Goal: Information Seeking & Learning: Learn about a topic

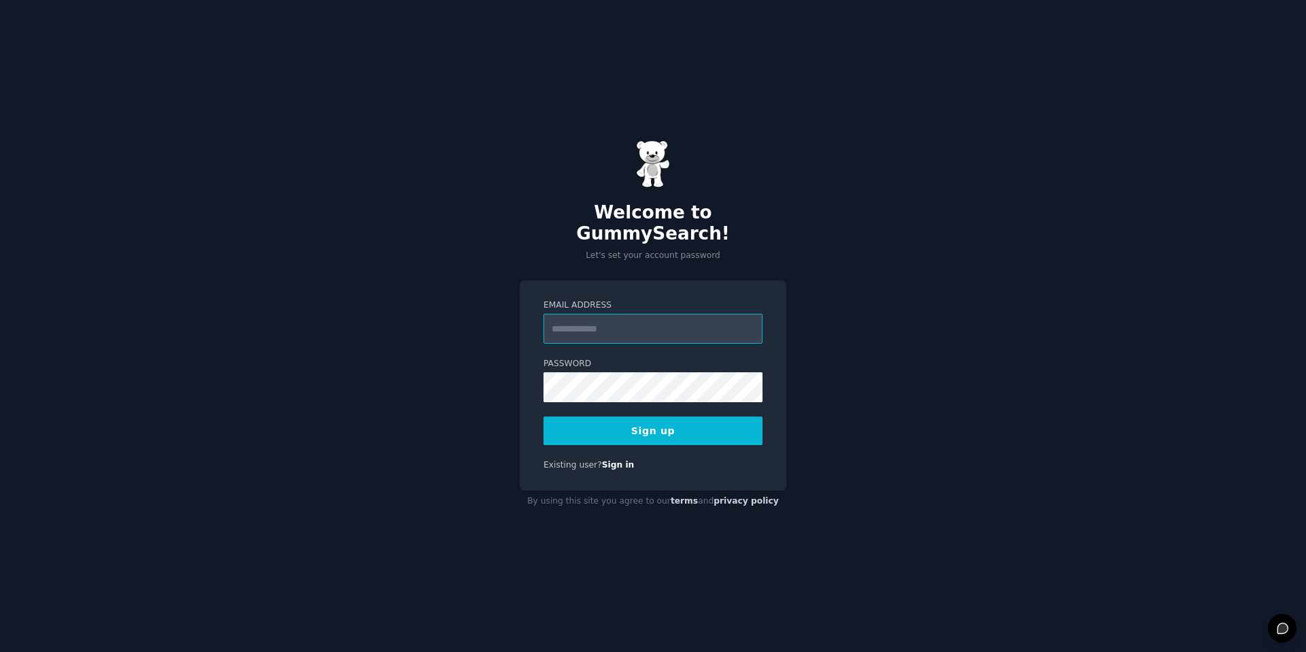
click at [630, 327] on input "Email Address" at bounding box center [653, 329] width 219 height 30
click at [629, 314] on input "Email Address" at bounding box center [653, 329] width 219 height 30
type input "**********"
click at [0, 651] on com-1password-button at bounding box center [0, 652] width 0 height 0
click at [615, 420] on button "Sign up" at bounding box center [653, 430] width 219 height 29
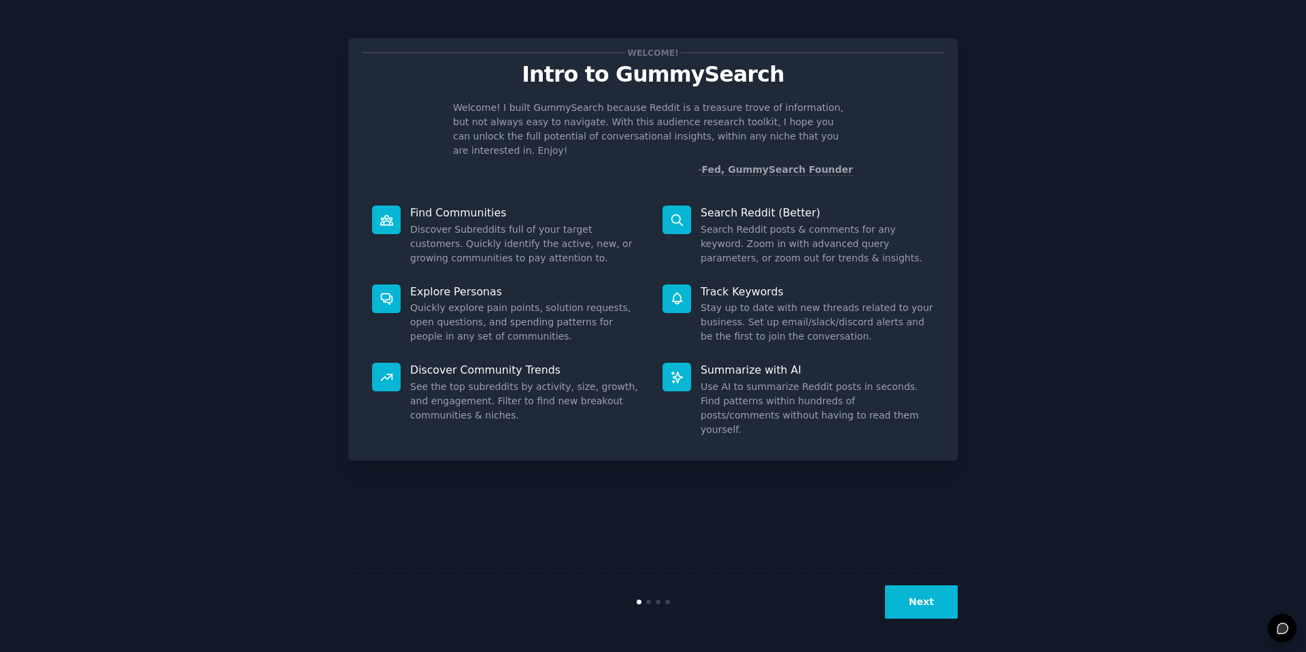
click at [895, 614] on button "Next" at bounding box center [921, 601] width 73 height 33
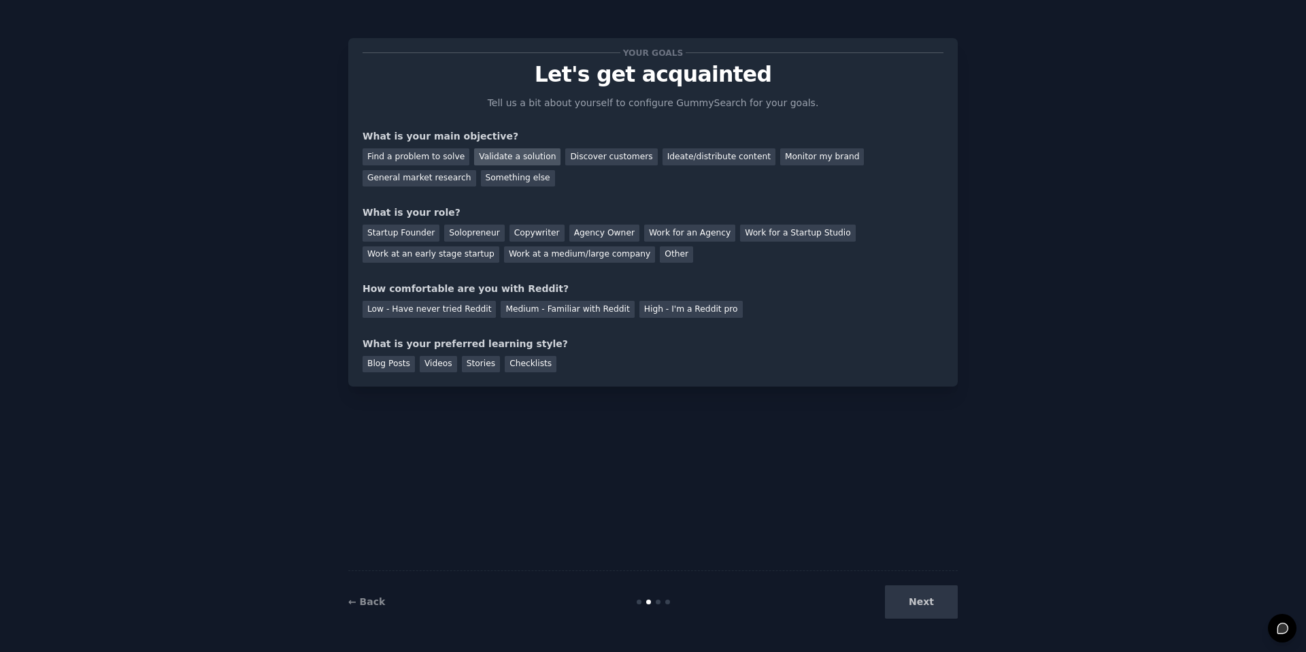
click at [530, 154] on div "Validate a solution" at bounding box center [517, 156] width 86 height 17
click at [584, 152] on div "Discover customers" at bounding box center [611, 156] width 92 height 17
drag, startPoint x: 542, startPoint y: 109, endPoint x: 738, endPoint y: 108, distance: 196.0
click at [738, 108] on p "Tell us a bit about yourself to configure GummySearch for your goals." at bounding box center [653, 103] width 343 height 14
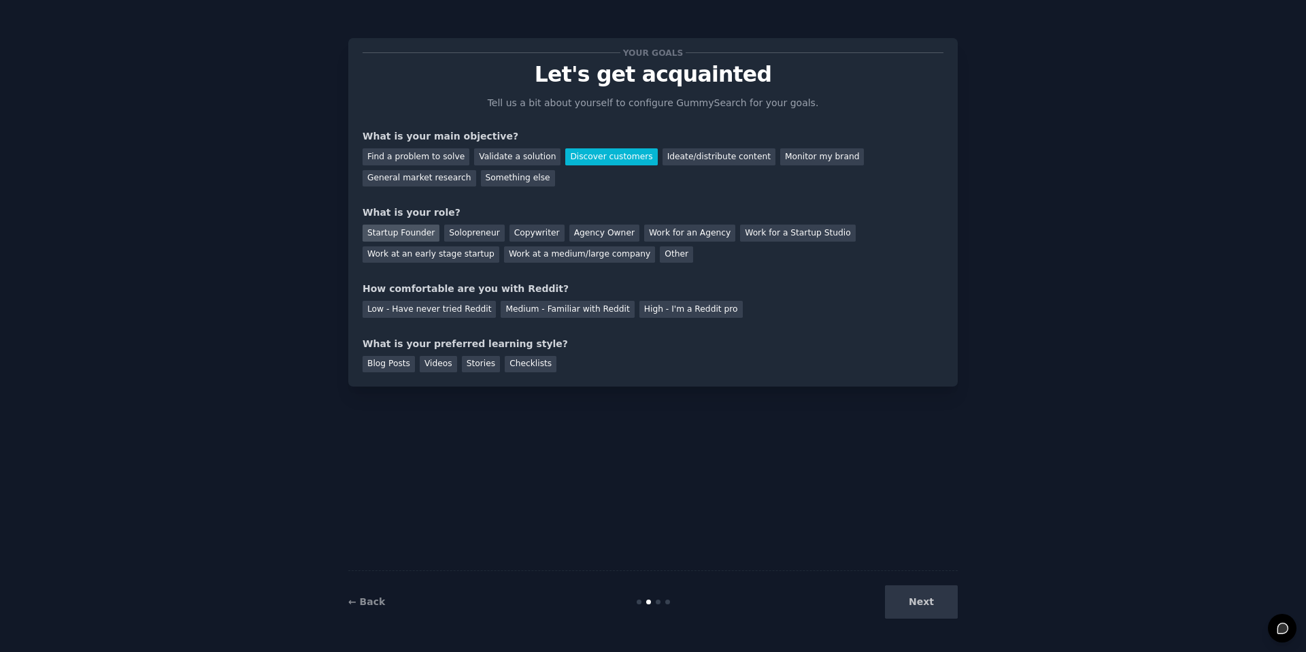
click at [395, 233] on div "Startup Founder" at bounding box center [401, 233] width 77 height 17
click at [462, 230] on div "Solopreneur" at bounding box center [474, 233] width 60 height 17
drag, startPoint x: 382, startPoint y: 287, endPoint x: 476, endPoint y: 285, distance: 93.9
click at [476, 285] on div "How comfortable are you with Reddit?" at bounding box center [653, 289] width 581 height 14
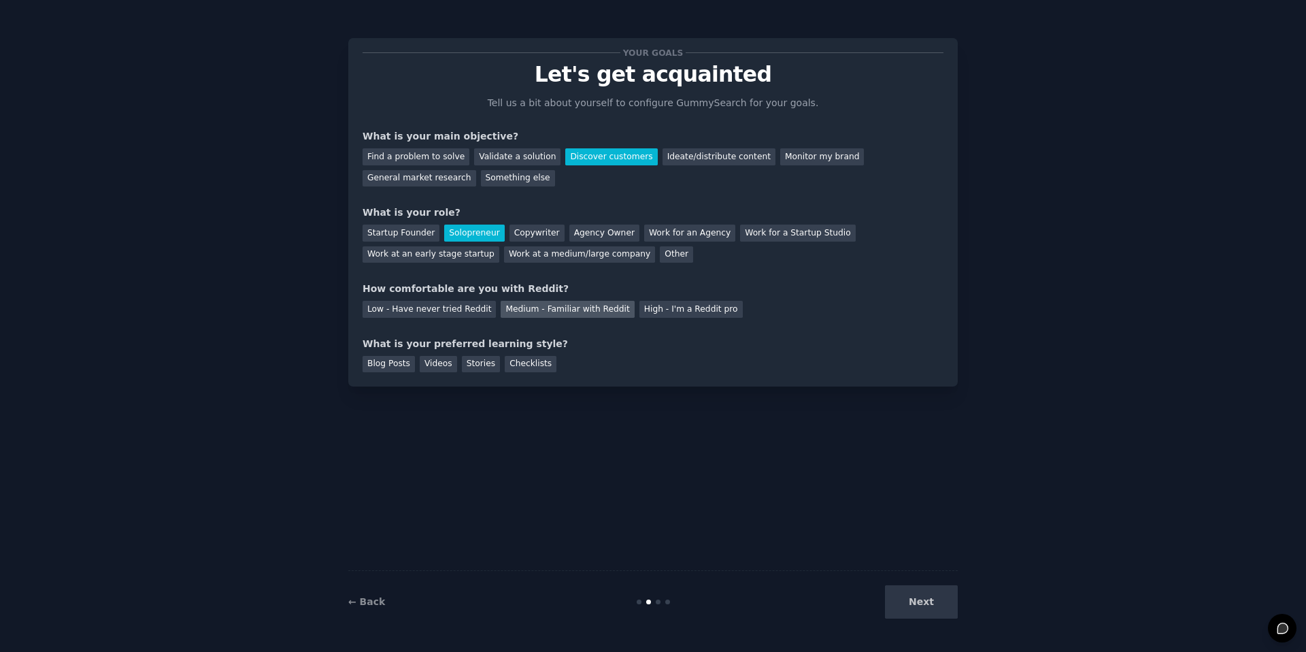
click at [519, 308] on div "Medium - Familiar with Reddit" at bounding box center [567, 309] width 133 height 17
drag, startPoint x: 463, startPoint y: 343, endPoint x: 527, endPoint y: 343, distance: 64.0
click at [527, 343] on div "What is your preferred learning style?" at bounding box center [653, 344] width 581 height 14
drag, startPoint x: 470, startPoint y: 347, endPoint x: 374, endPoint y: 348, distance: 95.9
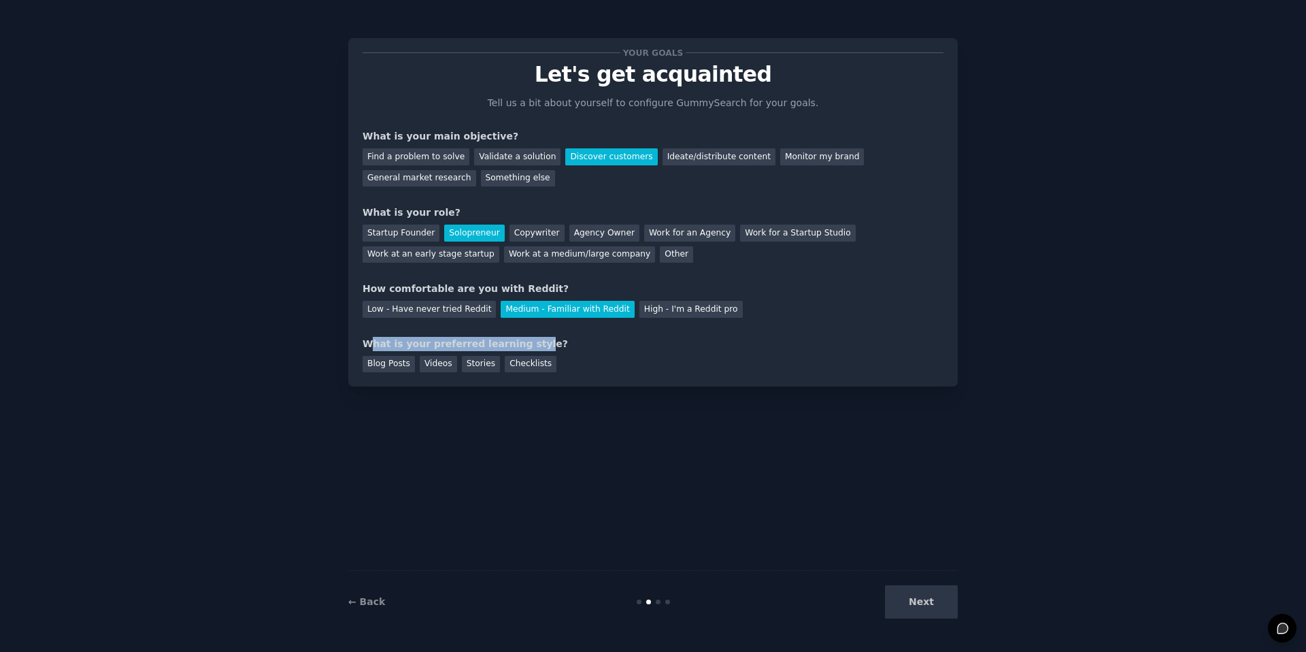
click at [374, 348] on div "What is your preferred learning style?" at bounding box center [653, 344] width 581 height 14
drag, startPoint x: 434, startPoint y: 344, endPoint x: 442, endPoint y: 344, distance: 8.2
click at [442, 344] on div "What is your preferred learning style?" at bounding box center [653, 344] width 581 height 14
click at [435, 366] on div "Videos" at bounding box center [438, 364] width 37 height 17
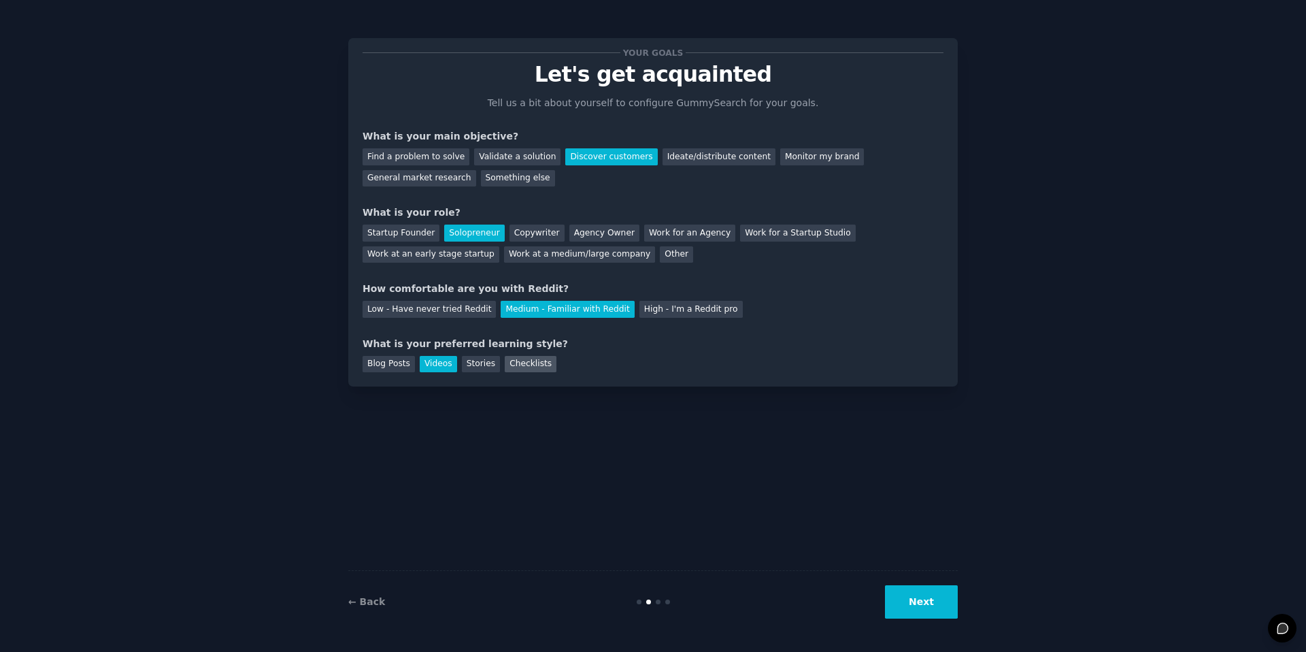
click at [531, 364] on div "Checklists" at bounding box center [531, 364] width 52 height 17
click at [433, 365] on div "Videos" at bounding box center [438, 364] width 37 height 17
click at [929, 611] on button "Next" at bounding box center [921, 601] width 73 height 33
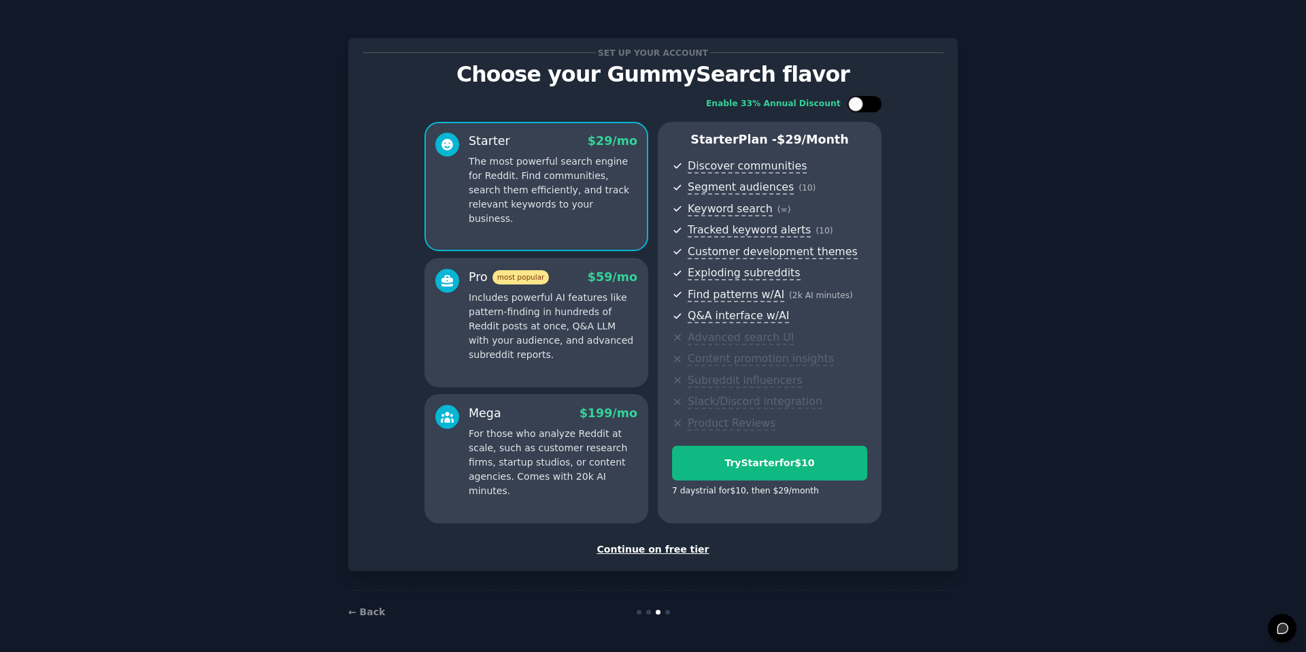
click at [859, 106] on div at bounding box center [856, 104] width 15 height 15
click at [866, 108] on div at bounding box center [873, 104] width 15 height 15
checkbox input "false"
click at [662, 546] on div "Continue on free tier" at bounding box center [653, 549] width 581 height 14
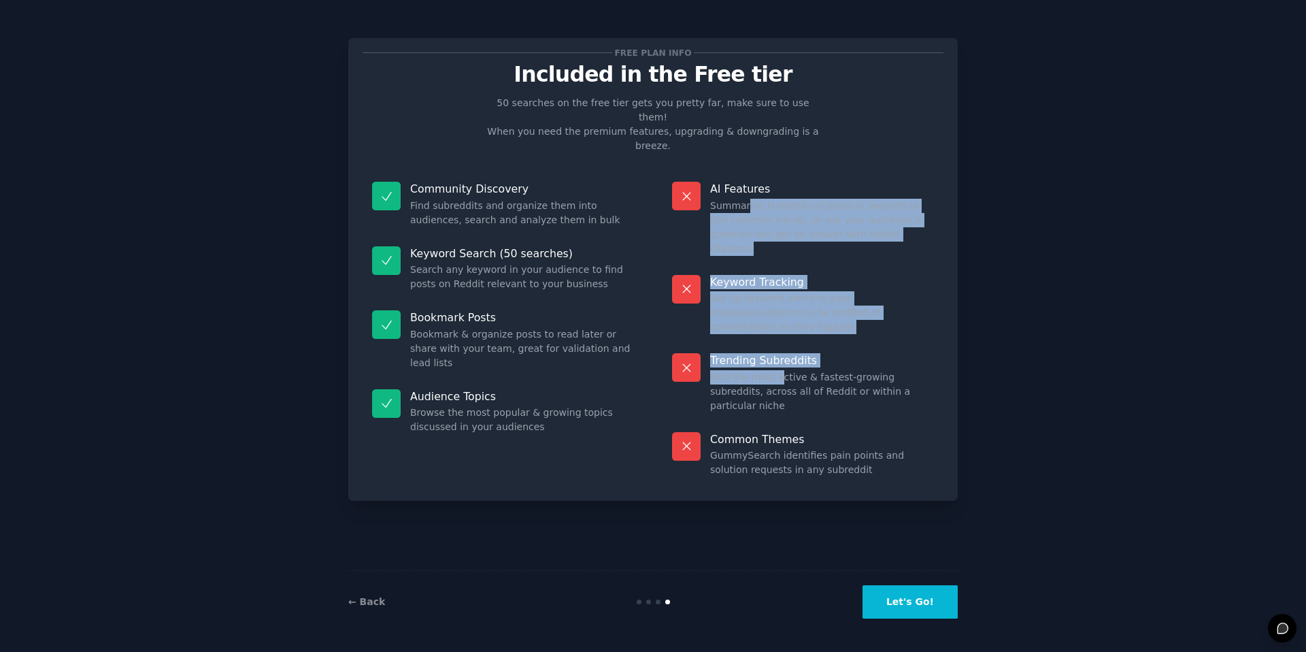
drag, startPoint x: 752, startPoint y: 209, endPoint x: 776, endPoint y: 323, distance: 116.2
click at [776, 323] on dl "AI Features Summarize hundreds of posts in seconds to find common trends, or as…" at bounding box center [803, 329] width 281 height 314
click at [776, 370] on dd "Find the most active & fastest-growing subreddits, across all of Reddit or with…" at bounding box center [822, 391] width 224 height 43
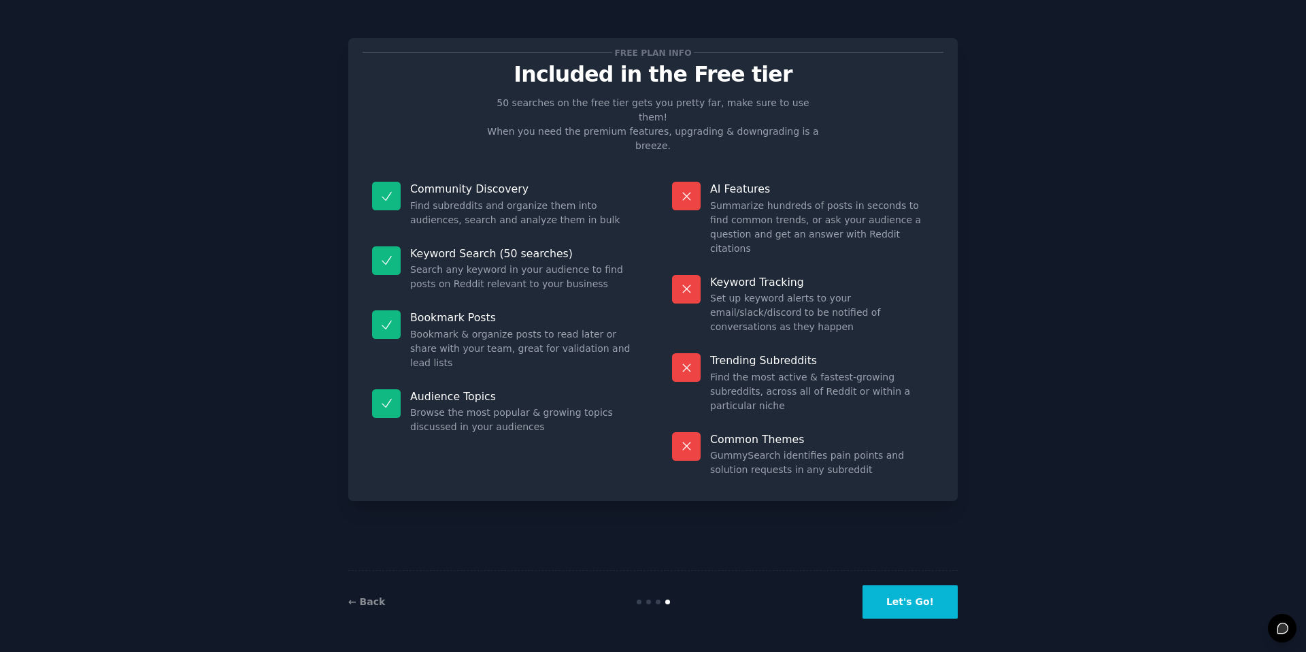
click at [778, 370] on dd "Find the most active & fastest-growing subreddits, across all of Reddit or with…" at bounding box center [822, 391] width 224 height 43
click at [919, 603] on button "Let's Go!" at bounding box center [910, 601] width 95 height 33
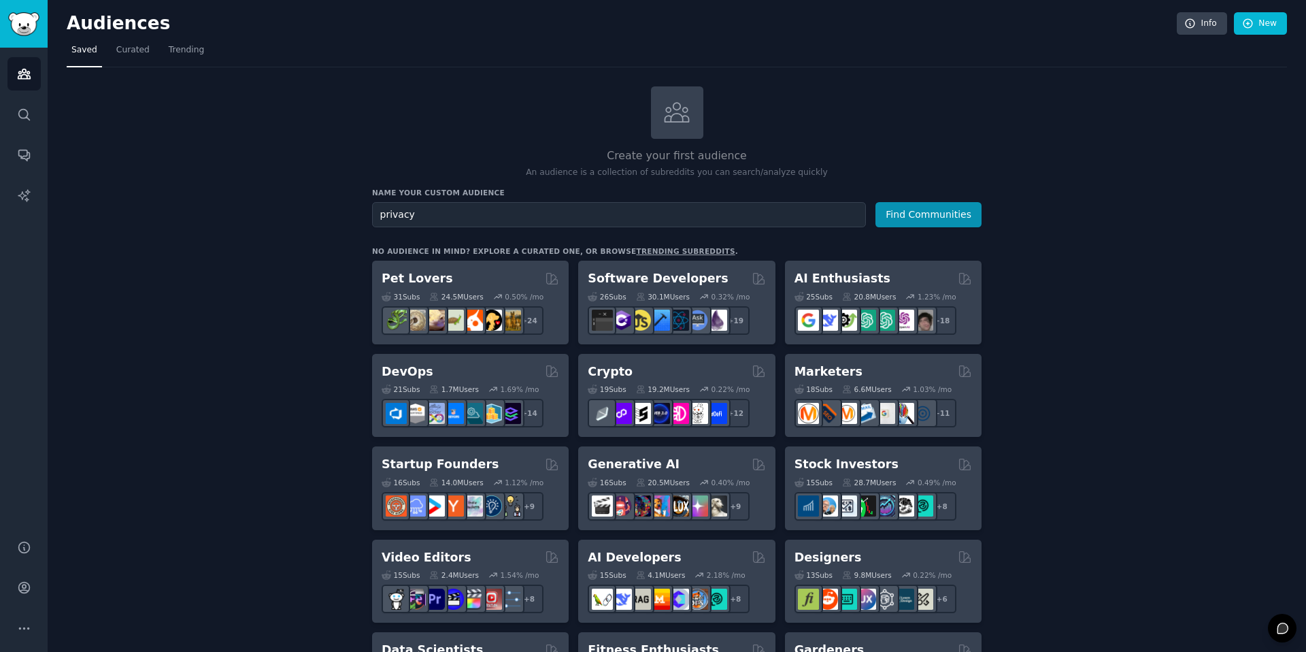
type input "privacy"
click at [876, 202] on button "Find Communities" at bounding box center [929, 214] width 106 height 25
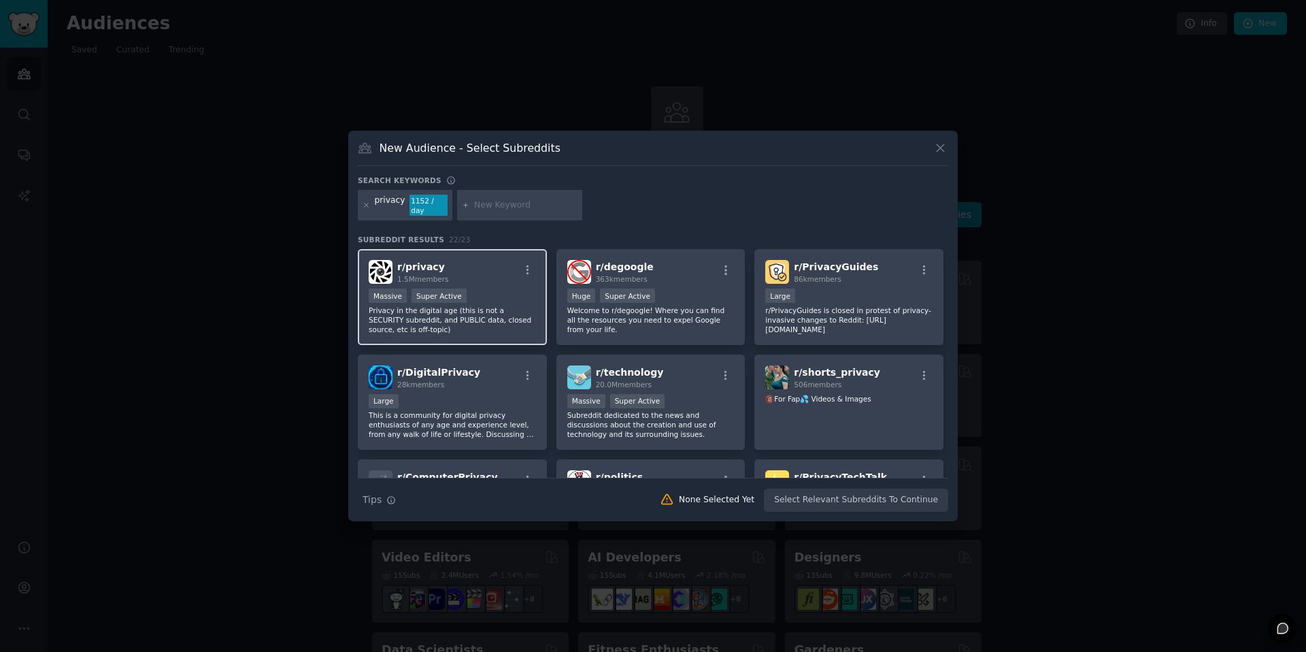
click at [509, 272] on div "r/ privacy 1.5M members" at bounding box center [452, 272] width 167 height 24
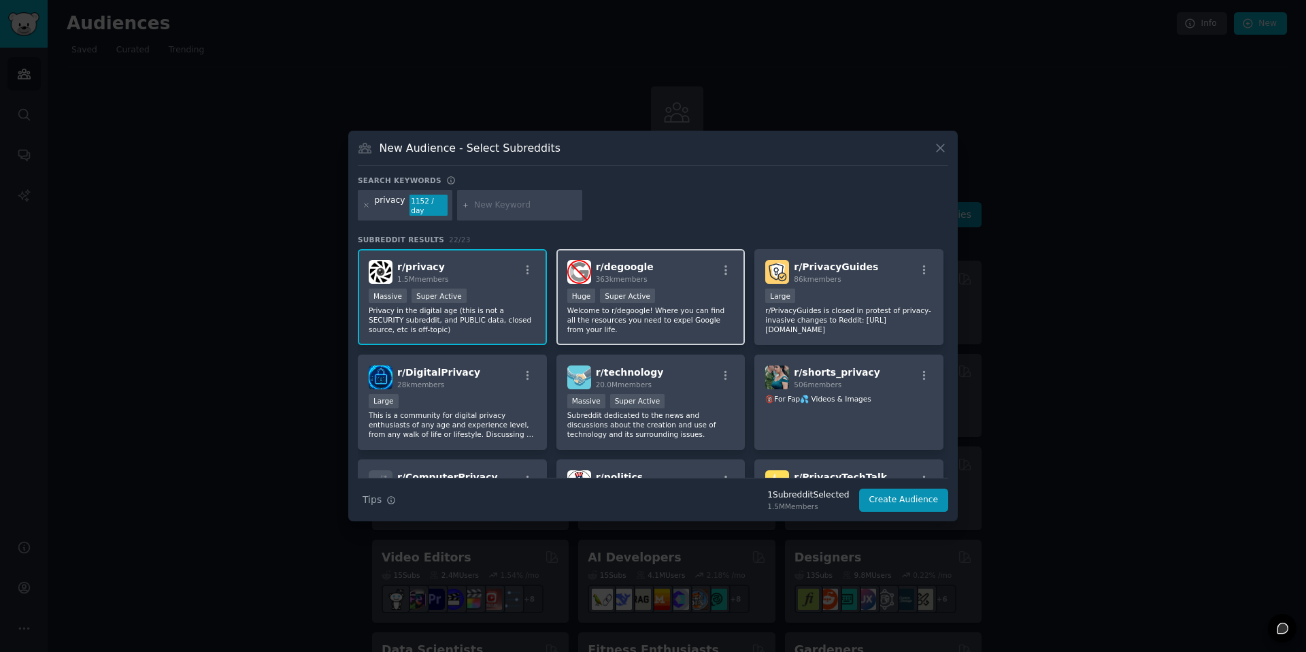
click at [702, 306] on p "Welcome to r/degoogle! Where you can find all the resources you need to expel G…" at bounding box center [650, 320] width 167 height 29
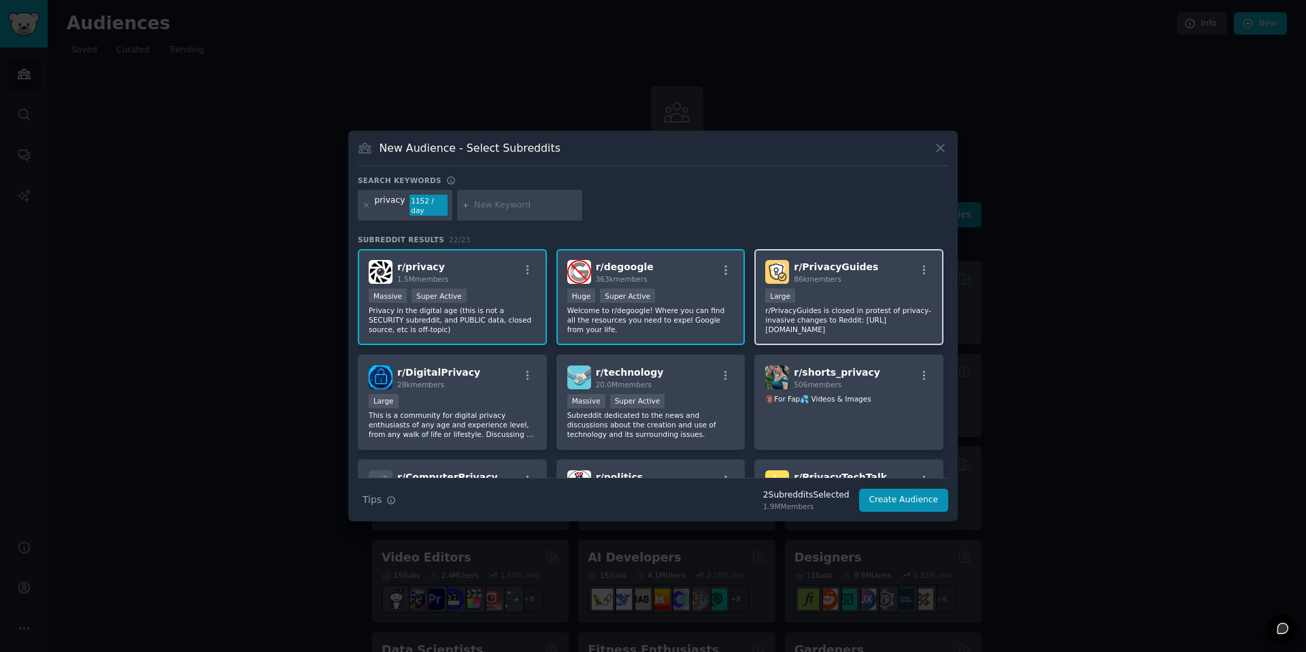
click at [834, 313] on p "r/PrivacyGuides is closed in protest of privacy-invasive changes to Reddit: [UR…" at bounding box center [849, 320] width 167 height 29
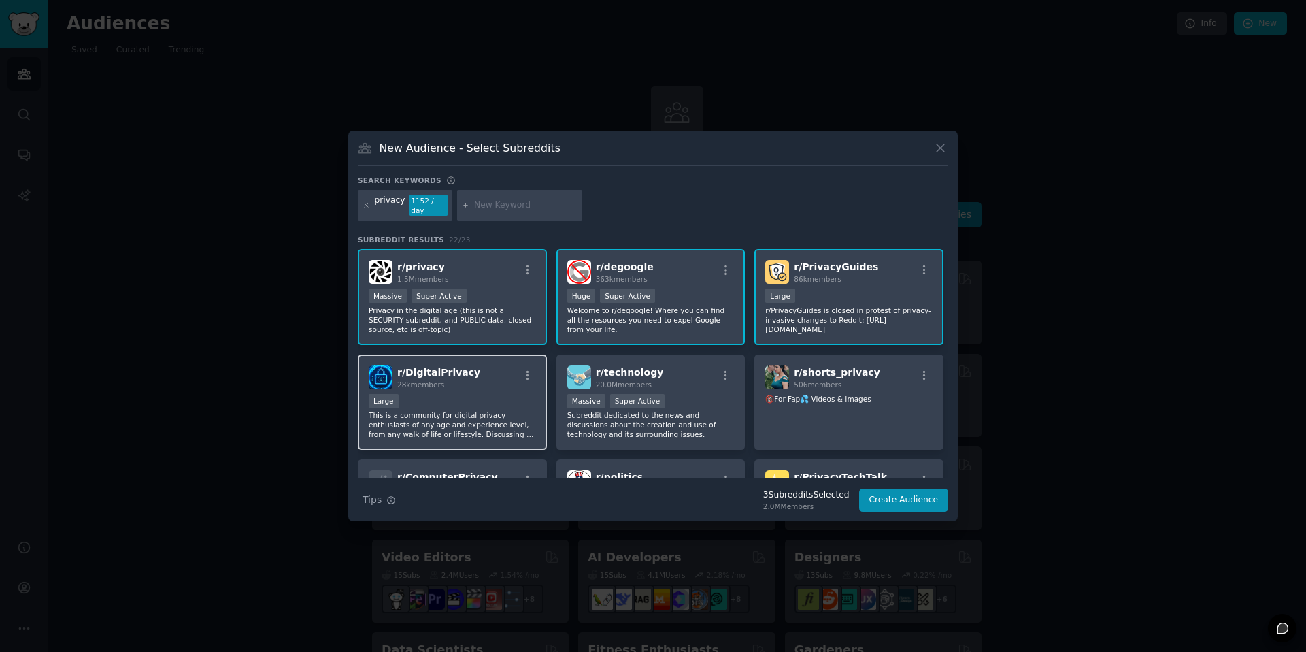
click at [508, 404] on div "Large" at bounding box center [452, 402] width 167 height 17
click at [474, 399] on div "Large" at bounding box center [452, 402] width 167 height 17
click at [691, 394] on div ">= 95th percentile for submissions / day Massive Super Active" at bounding box center [650, 402] width 167 height 17
click at [467, 404] on div "Large" at bounding box center [452, 402] width 167 height 17
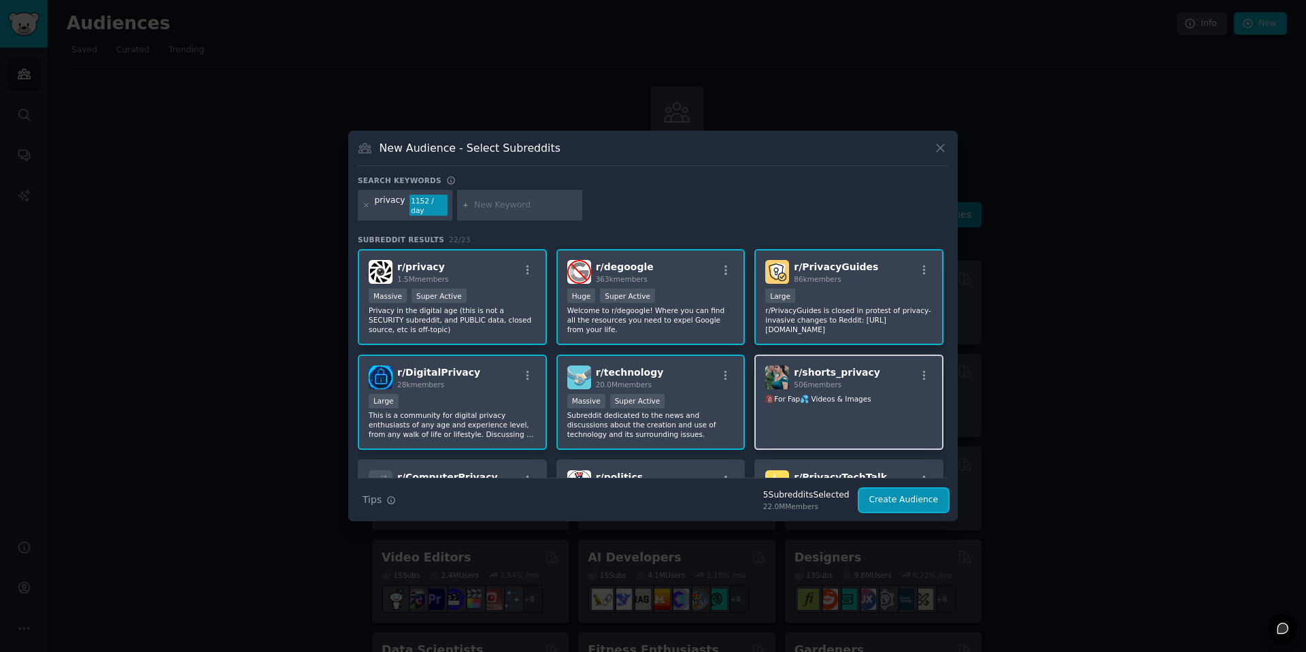
drag, startPoint x: 900, startPoint y: 498, endPoint x: 894, endPoint y: 422, distance: 76.5
click at [894, 422] on div "Search keywords privacy 1152 / day Subreddit Results 22 / 23 r/ privacy 1.5M me…" at bounding box center [653, 344] width 591 height 337
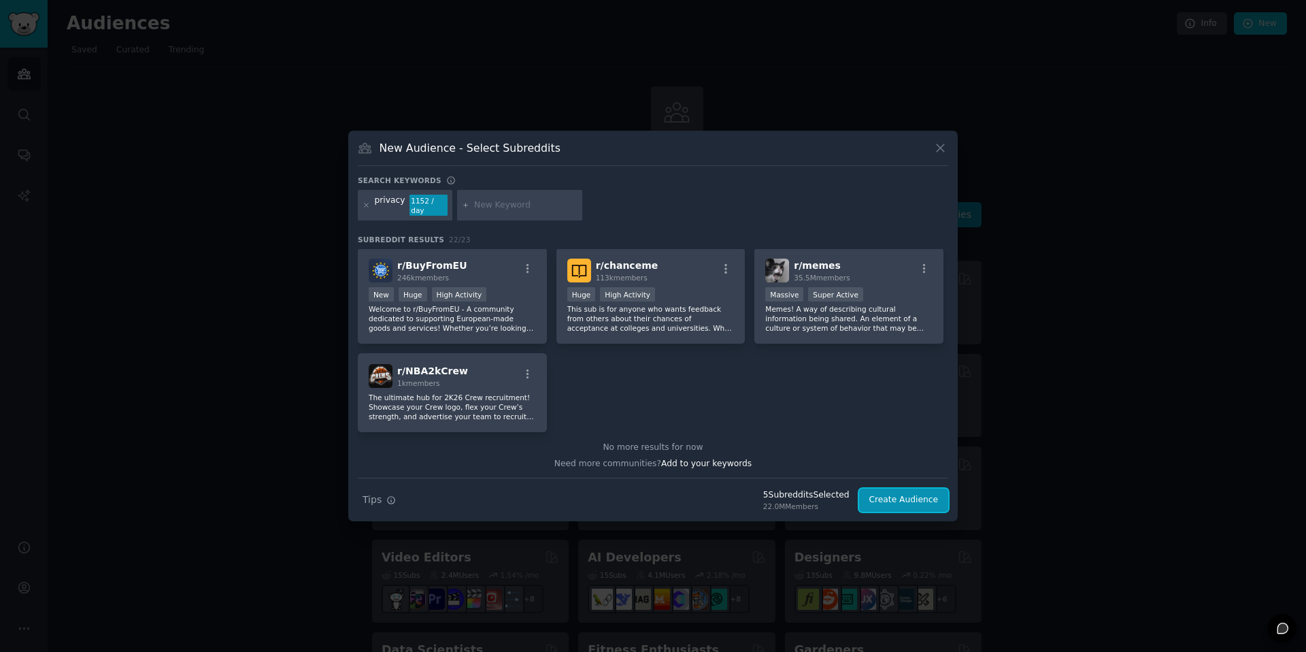
scroll to position [634, 0]
click at [504, 206] on input "text" at bounding box center [525, 205] width 103 height 12
type input "d"
type input "surveillance"
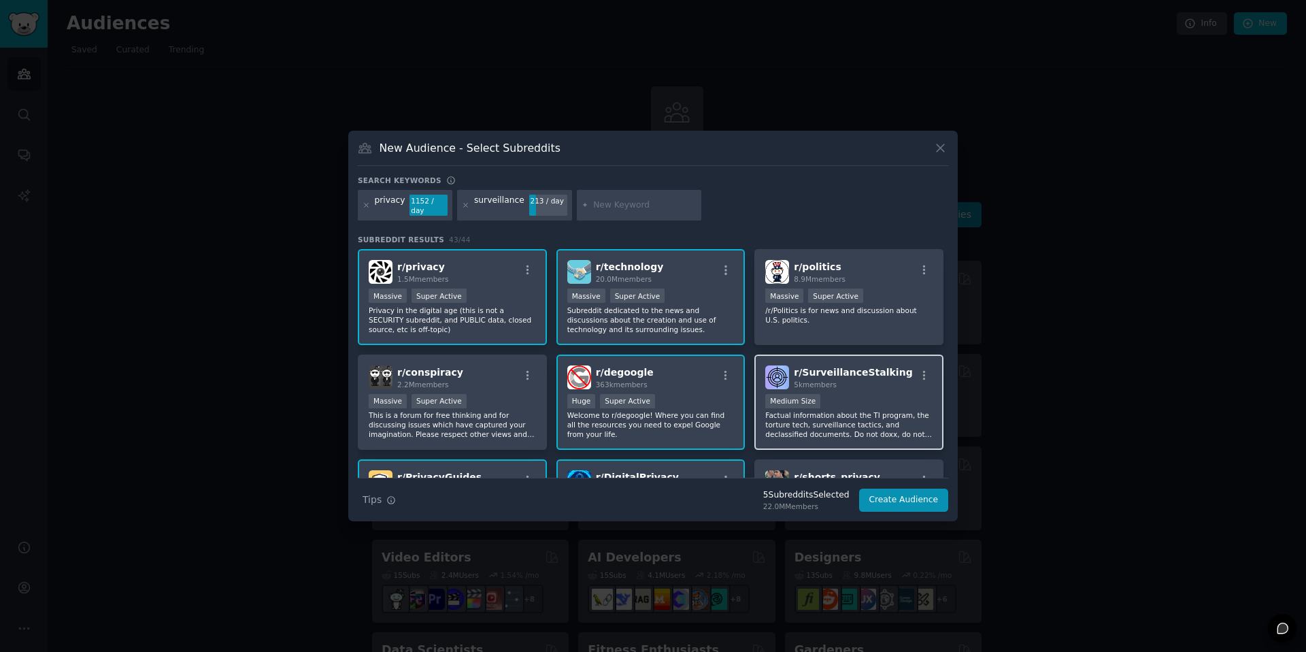
click at [878, 415] on p "Factual information about the TI program, the torture tech, surveillance tactic…" at bounding box center [849, 424] width 167 height 29
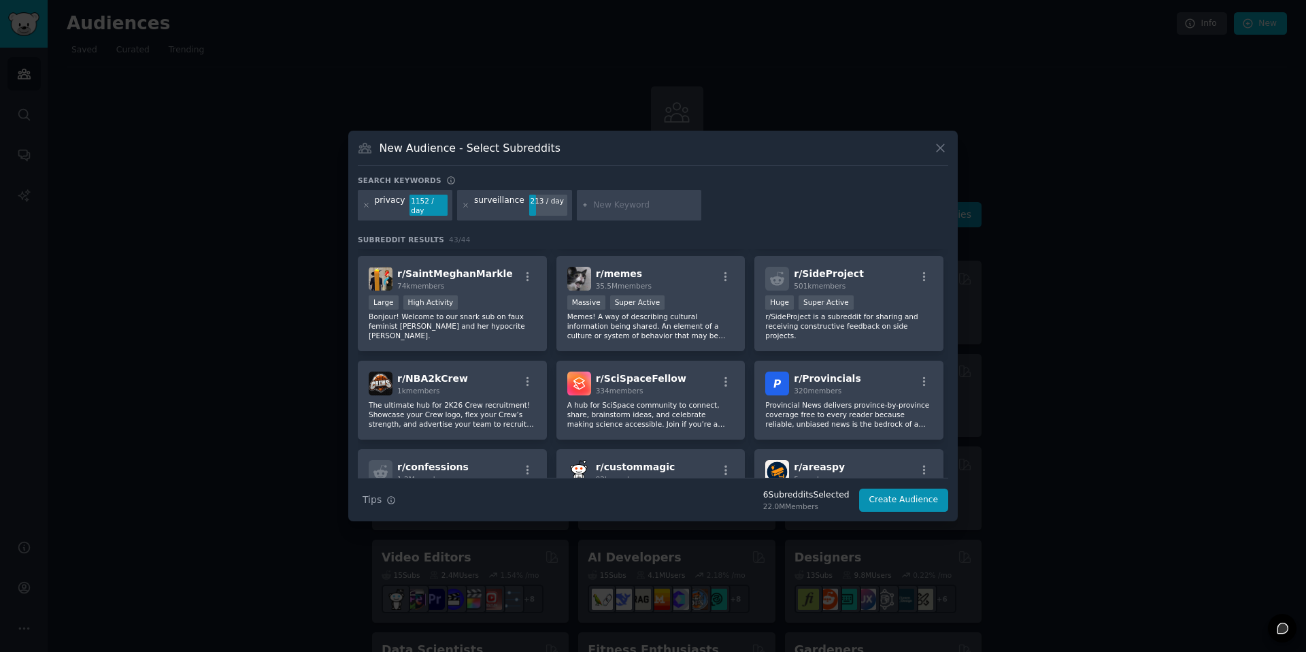
scroll to position [1147, 0]
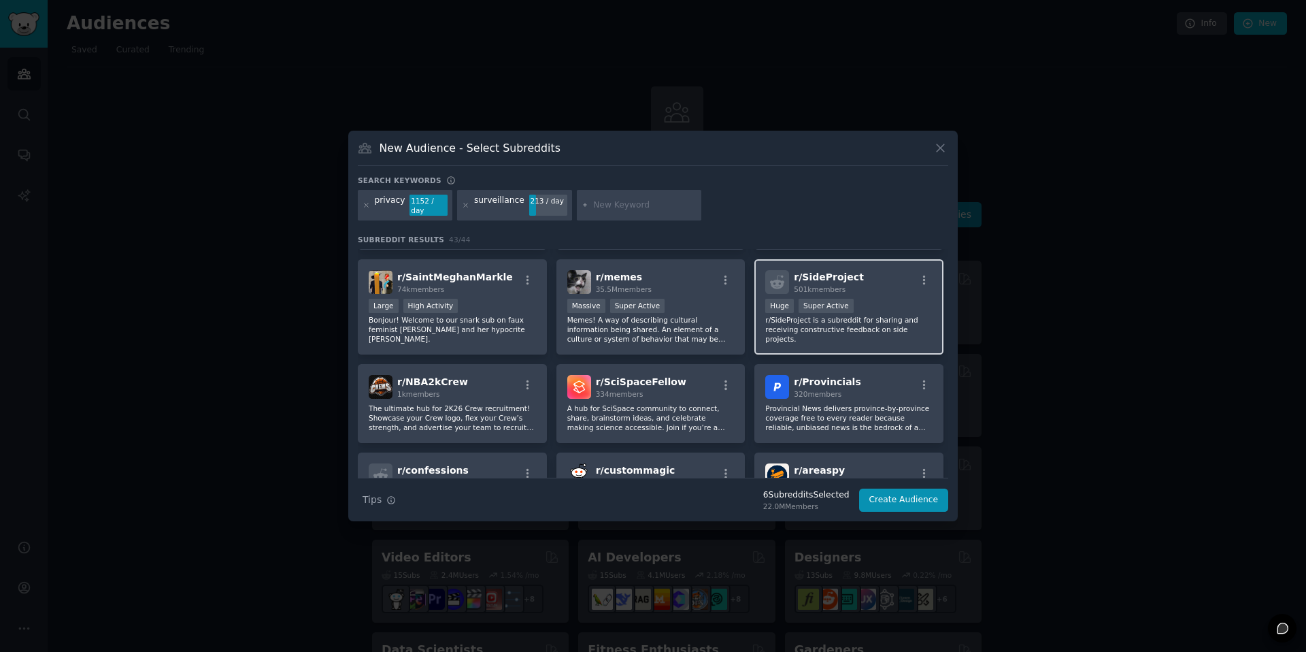
click at [882, 315] on p "r/SideProject is a subreddit for sharing and receiving constructive feedback on…" at bounding box center [849, 329] width 167 height 29
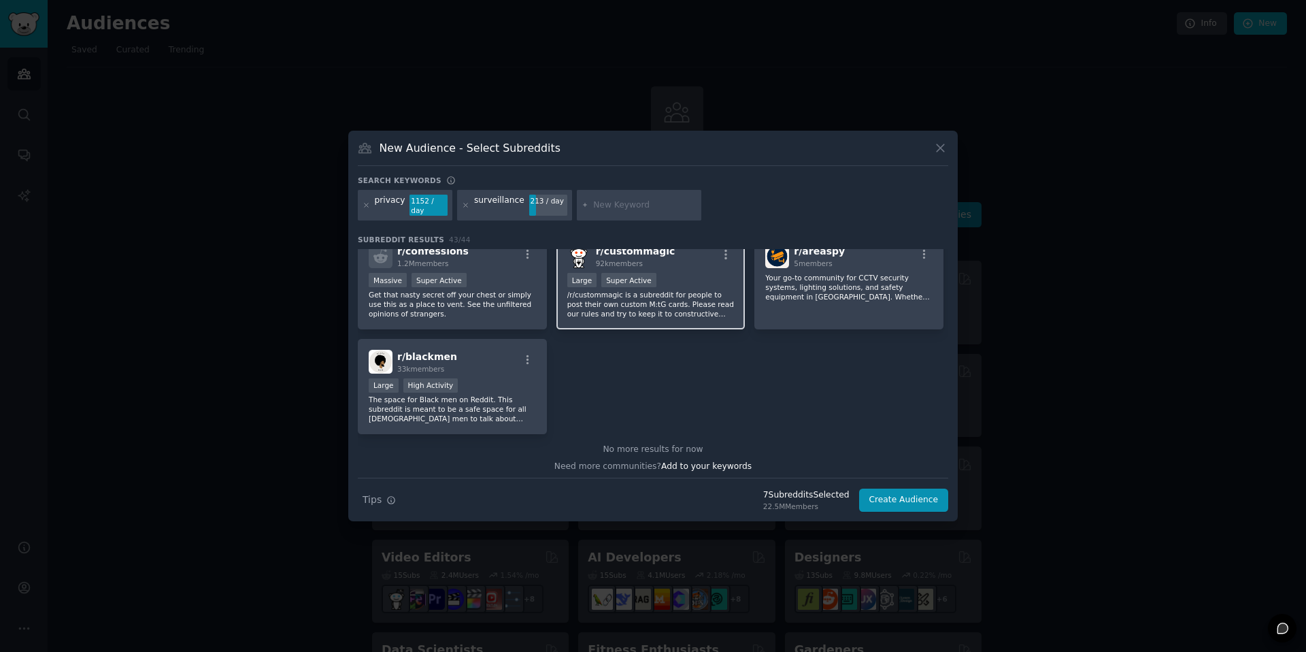
scroll to position [1370, 0]
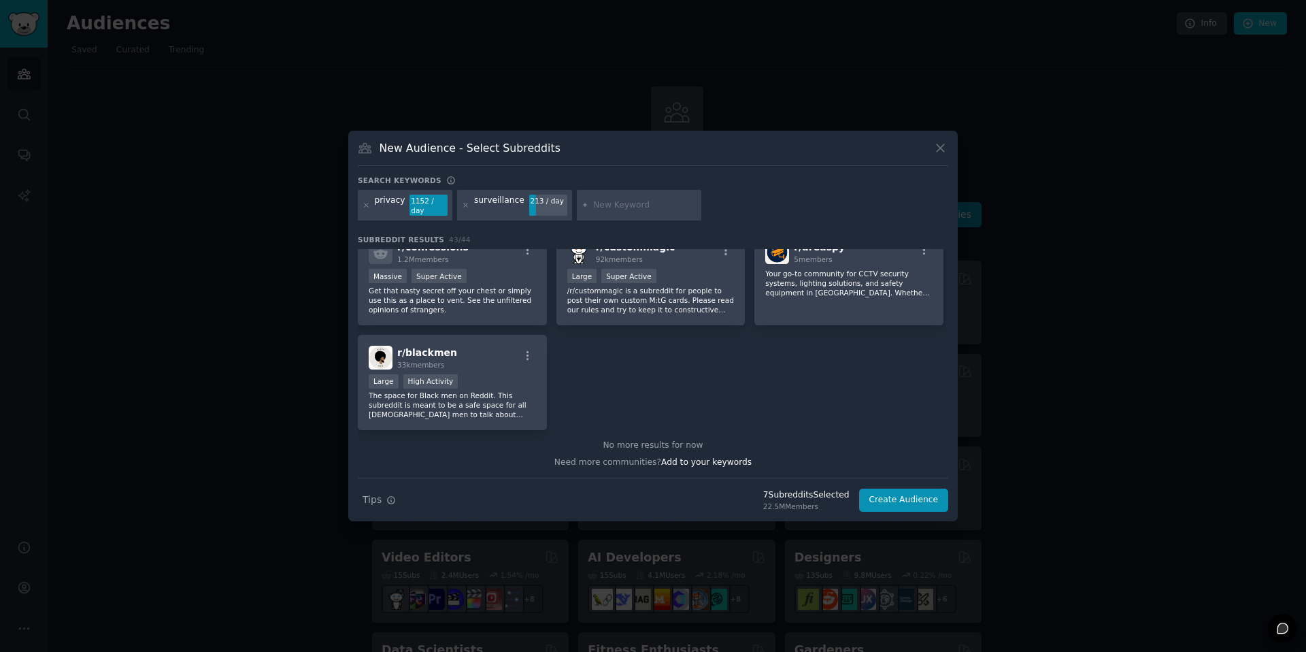
click at [617, 208] on input "text" at bounding box center [644, 205] width 103 height 12
type input "s"
type input "hoodies"
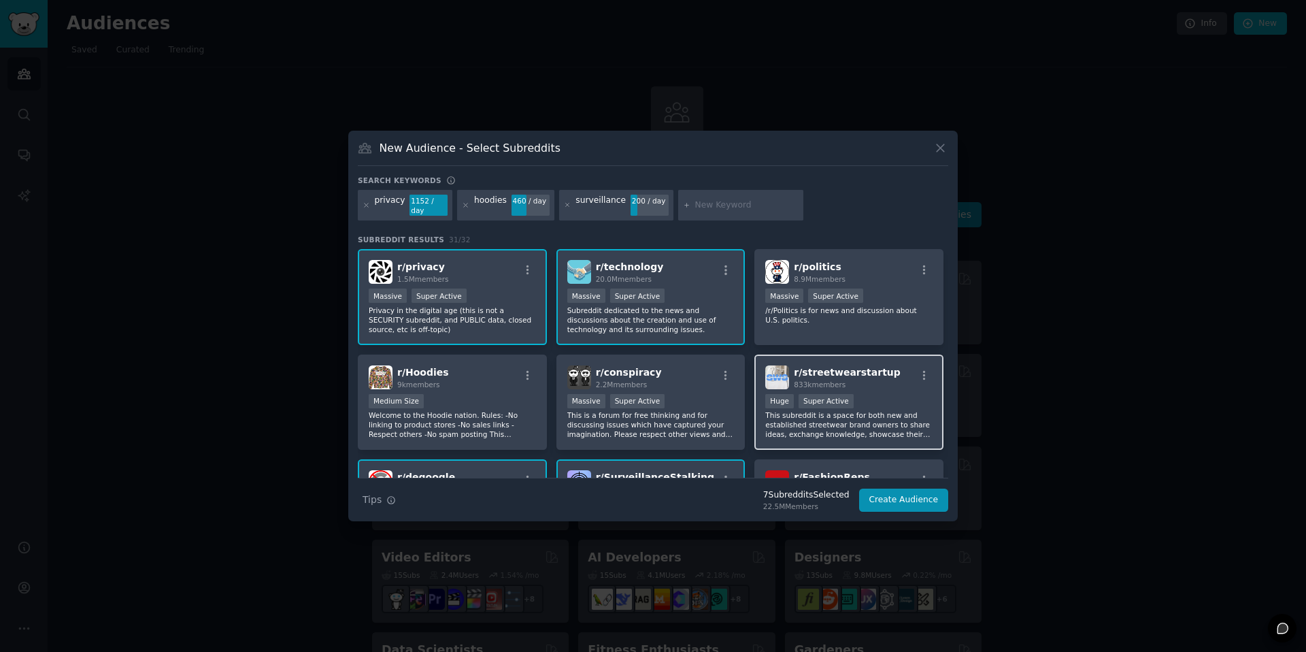
click at [893, 417] on p "This subreddit is a space for both new and established streetwear brand owners …" at bounding box center [849, 424] width 167 height 29
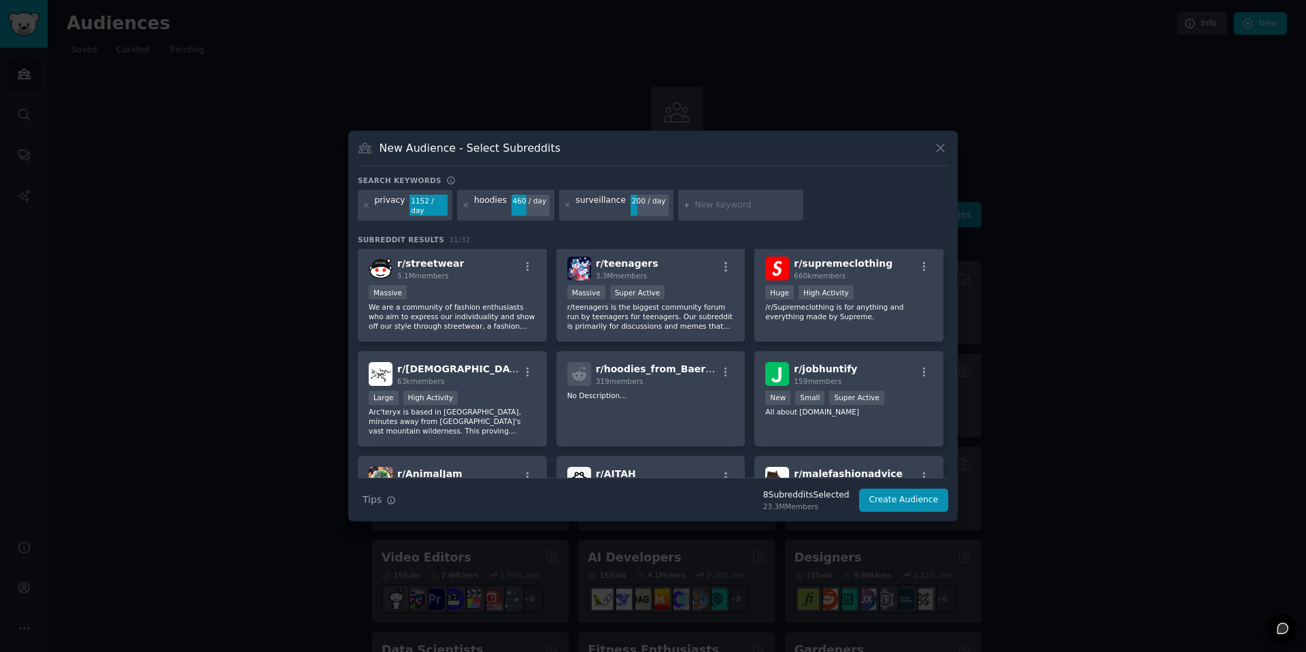
scroll to position [722, 0]
click at [508, 278] on div "r/ streetwear 5.1M members Massive We are a community of fashion enthusiasts wh…" at bounding box center [452, 294] width 189 height 96
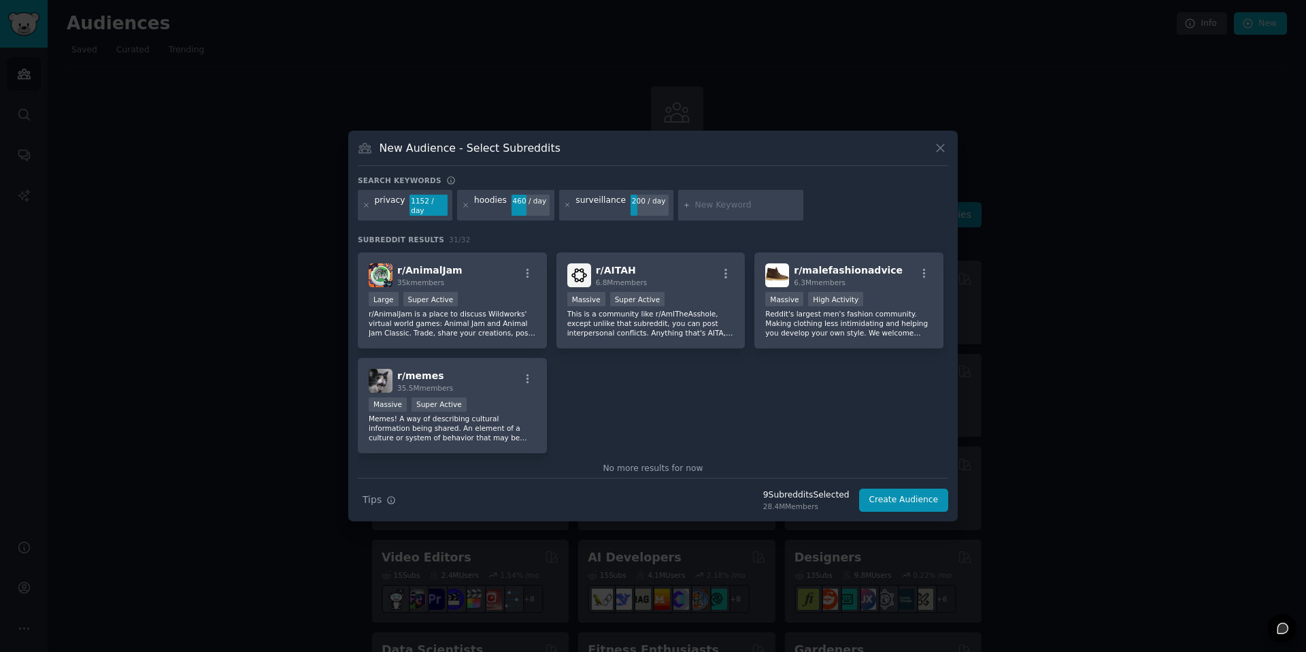
scroll to position [949, 0]
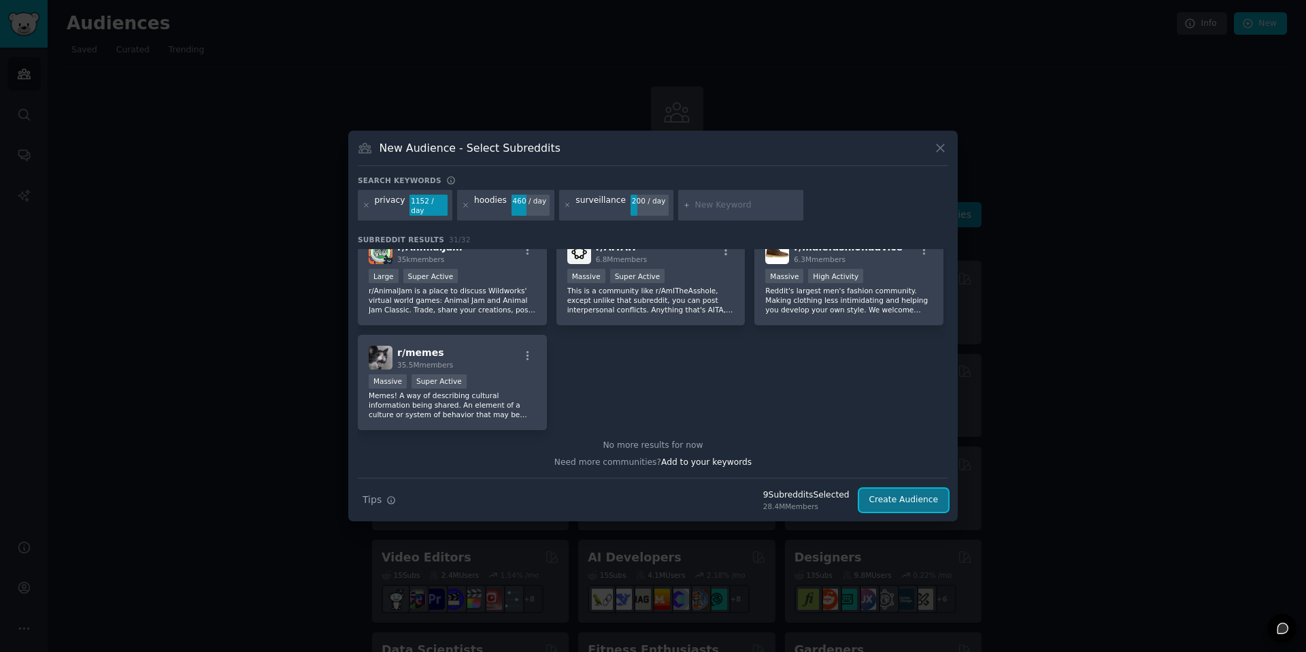
click at [887, 496] on button "Create Audience" at bounding box center [904, 500] width 90 height 23
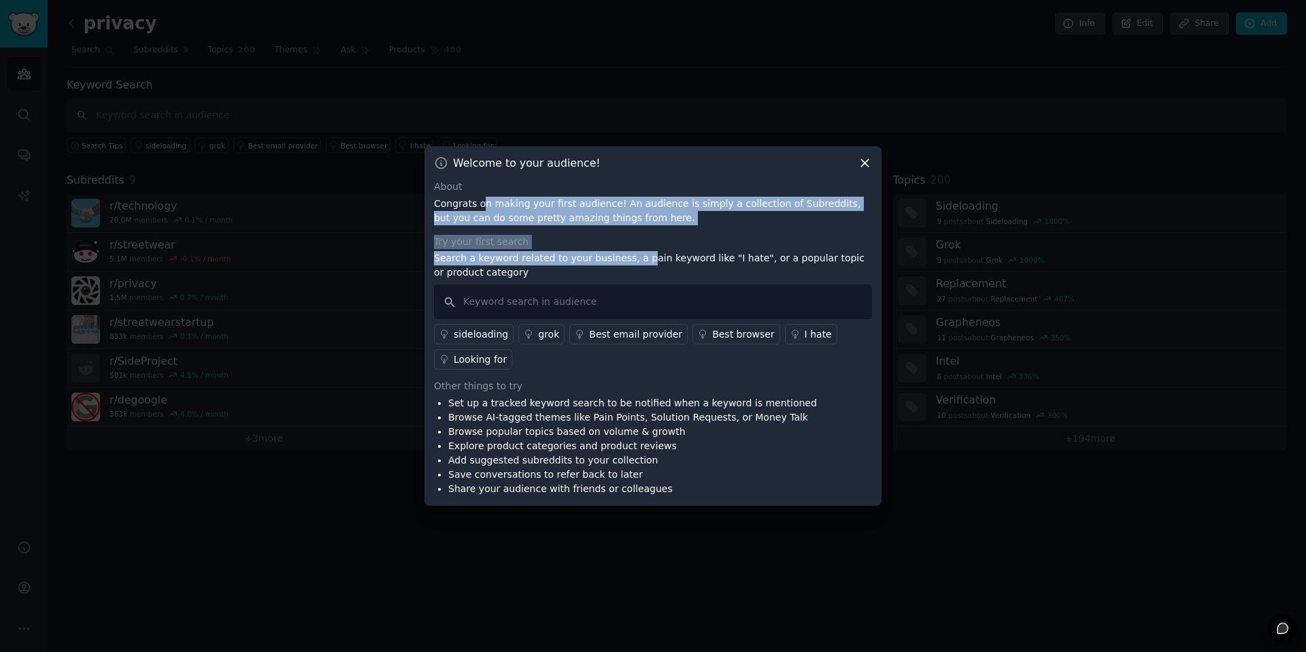
drag, startPoint x: 480, startPoint y: 213, endPoint x: 636, endPoint y: 256, distance: 161.6
click at [636, 256] on div "About Congrats on making your first audience! An audience is simply a collectio…" at bounding box center [653, 338] width 438 height 316
click at [636, 256] on p "Search a keyword related to your business, a pain keyword like "I hate", or a p…" at bounding box center [653, 265] width 438 height 29
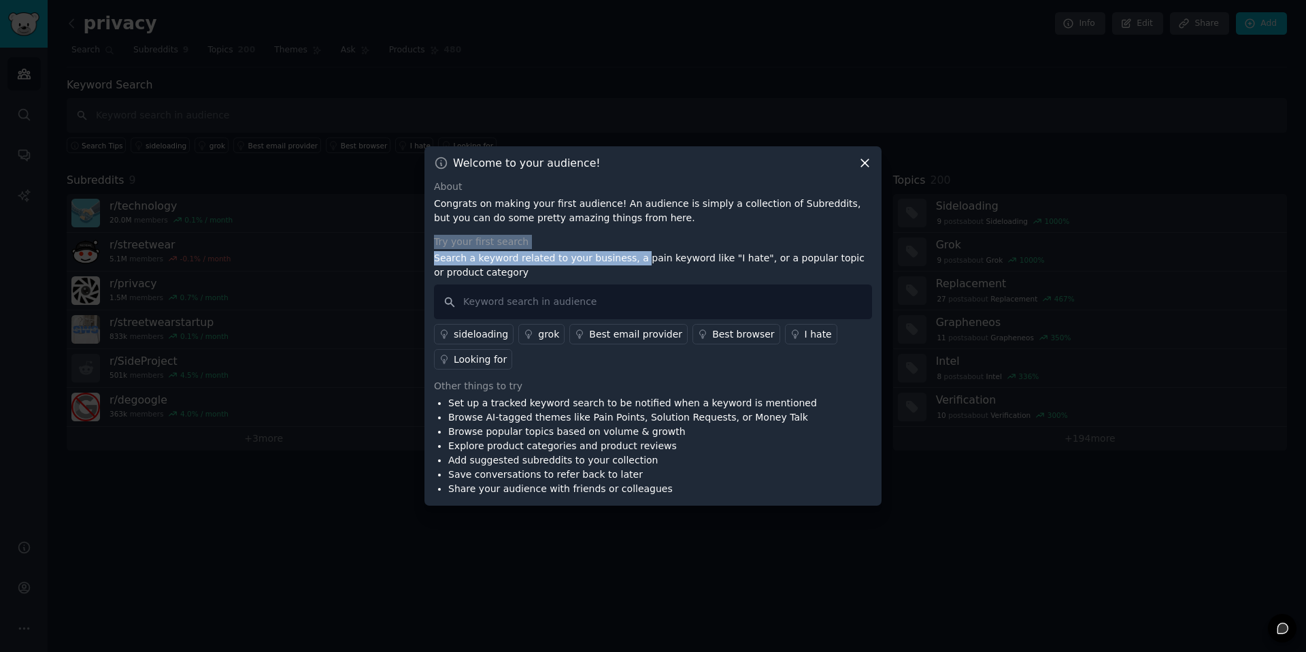
drag, startPoint x: 635, startPoint y: 262, endPoint x: 621, endPoint y: 202, distance: 61.6
click at [621, 202] on div "About Congrats on making your first audience! An audience is simply a collectio…" at bounding box center [653, 338] width 438 height 316
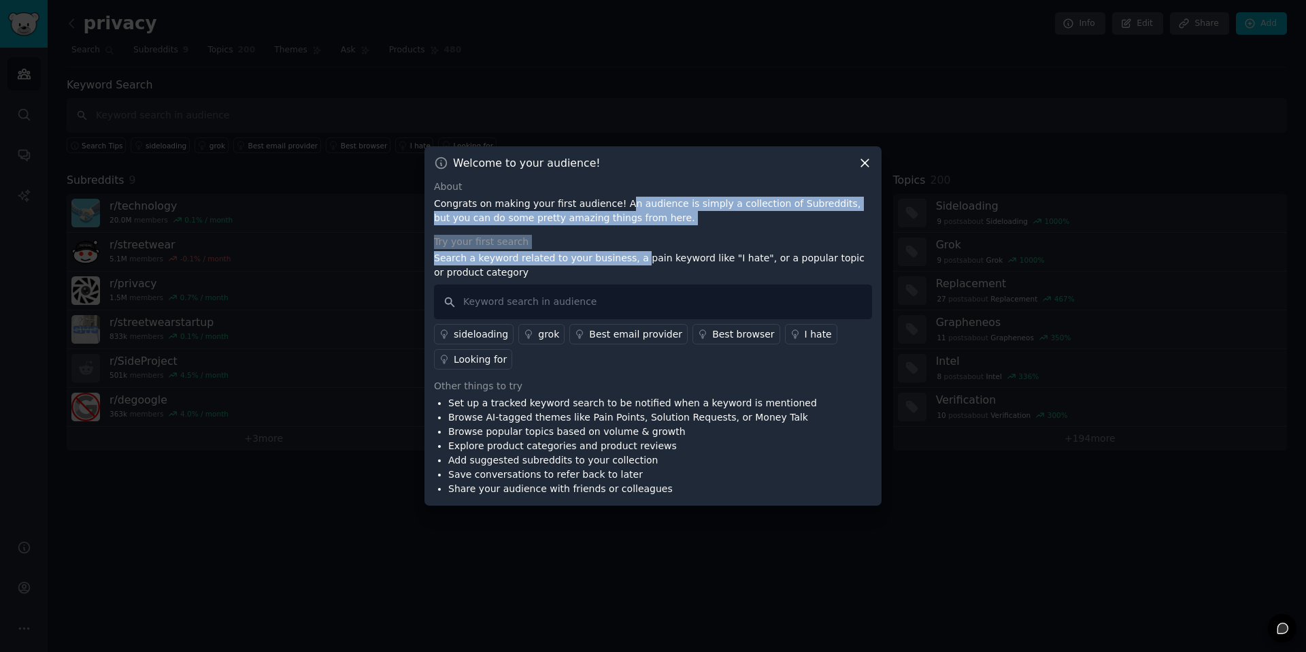
click at [621, 202] on p "Congrats on making your first audience! An audience is simply a collection of S…" at bounding box center [653, 211] width 438 height 29
drag, startPoint x: 621, startPoint y: 202, endPoint x: 658, endPoint y: 283, distance: 89.2
click at [658, 282] on div "About Congrats on making your first audience! An audience is simply a collectio…" at bounding box center [653, 338] width 438 height 316
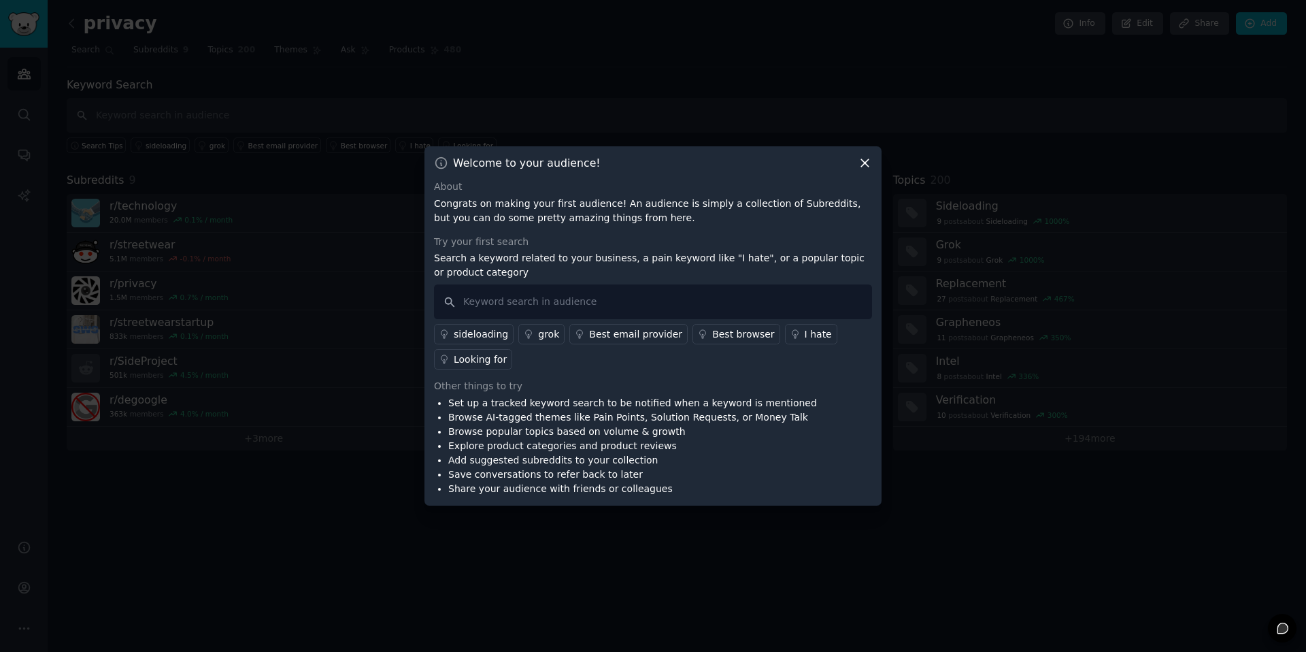
click at [658, 283] on div "Try your first search Search a keyword related to your business, a pain keyword…" at bounding box center [653, 302] width 438 height 135
drag, startPoint x: 658, startPoint y: 283, endPoint x: 647, endPoint y: 210, distance: 74.3
click at [647, 210] on div "About Congrats on making your first audience! An audience is simply a collectio…" at bounding box center [653, 338] width 438 height 316
click at [647, 210] on p "Congrats on making your first audience! An audience is simply a collection of S…" at bounding box center [653, 211] width 438 height 29
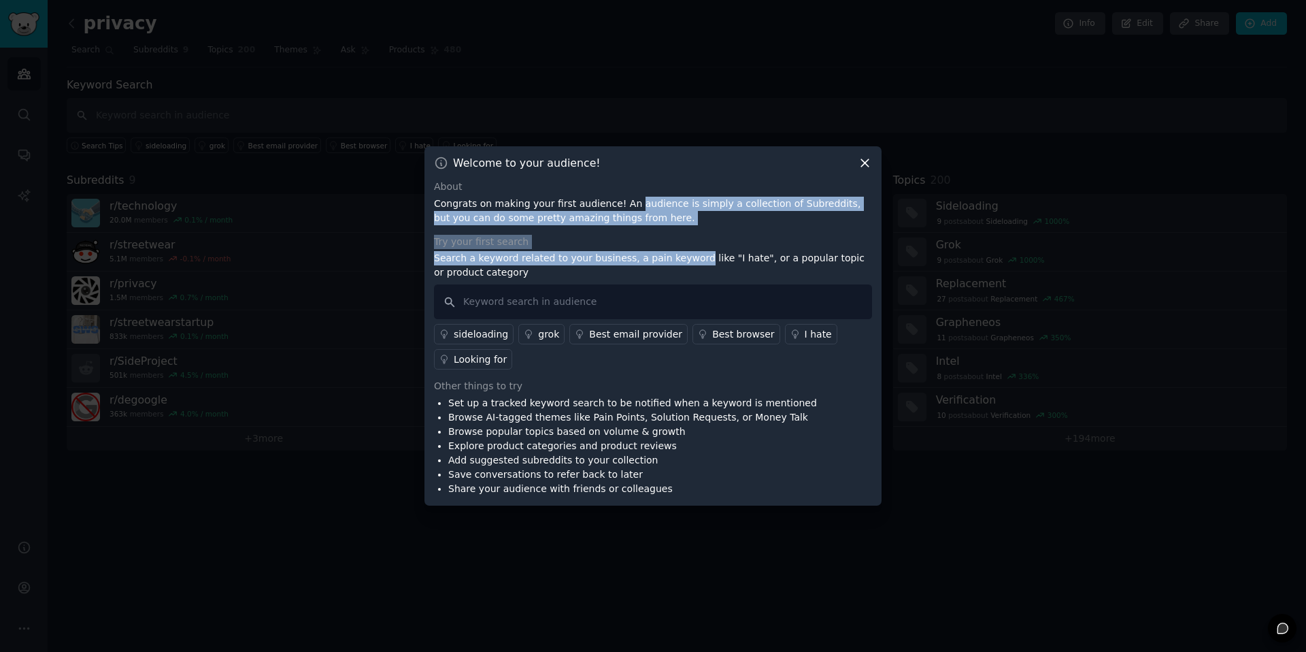
drag, startPoint x: 647, startPoint y: 210, endPoint x: 660, endPoint y: 274, distance: 65.9
click at [659, 273] on div "About Congrats on making your first audience! An audience is simply a collectio…" at bounding box center [653, 338] width 438 height 316
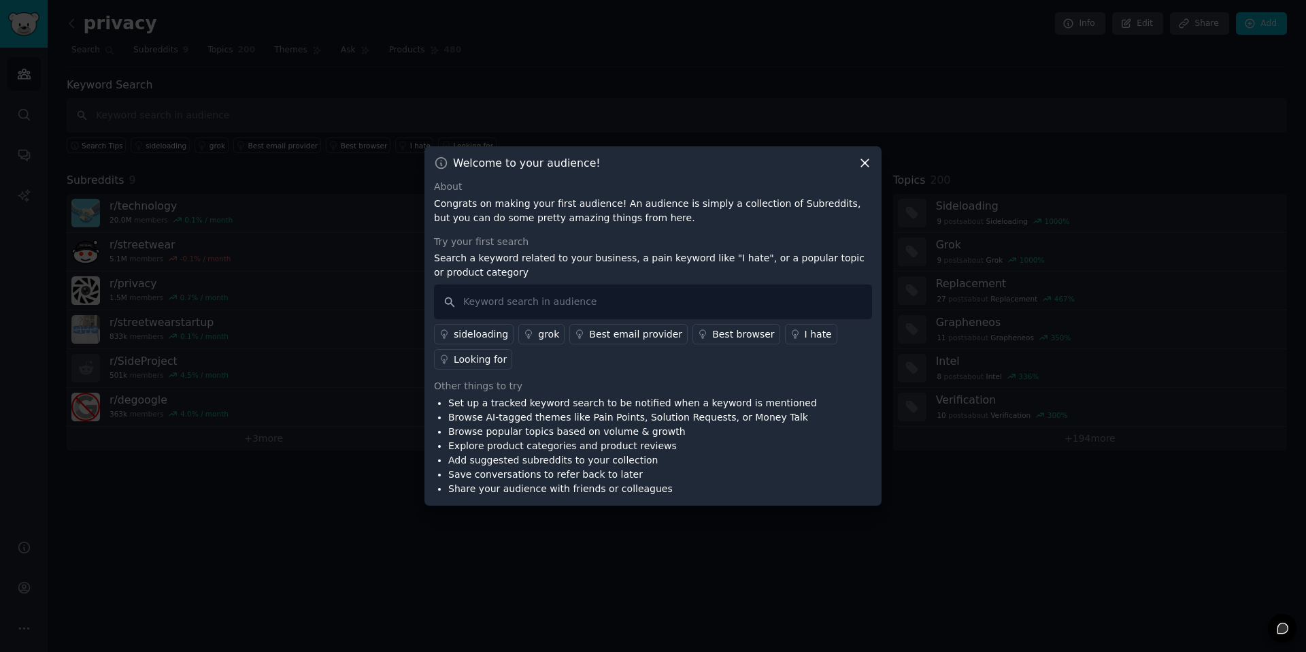
click at [660, 266] on p "Search a keyword related to your business, a pain keyword like "I hate", or a p…" at bounding box center [653, 265] width 438 height 29
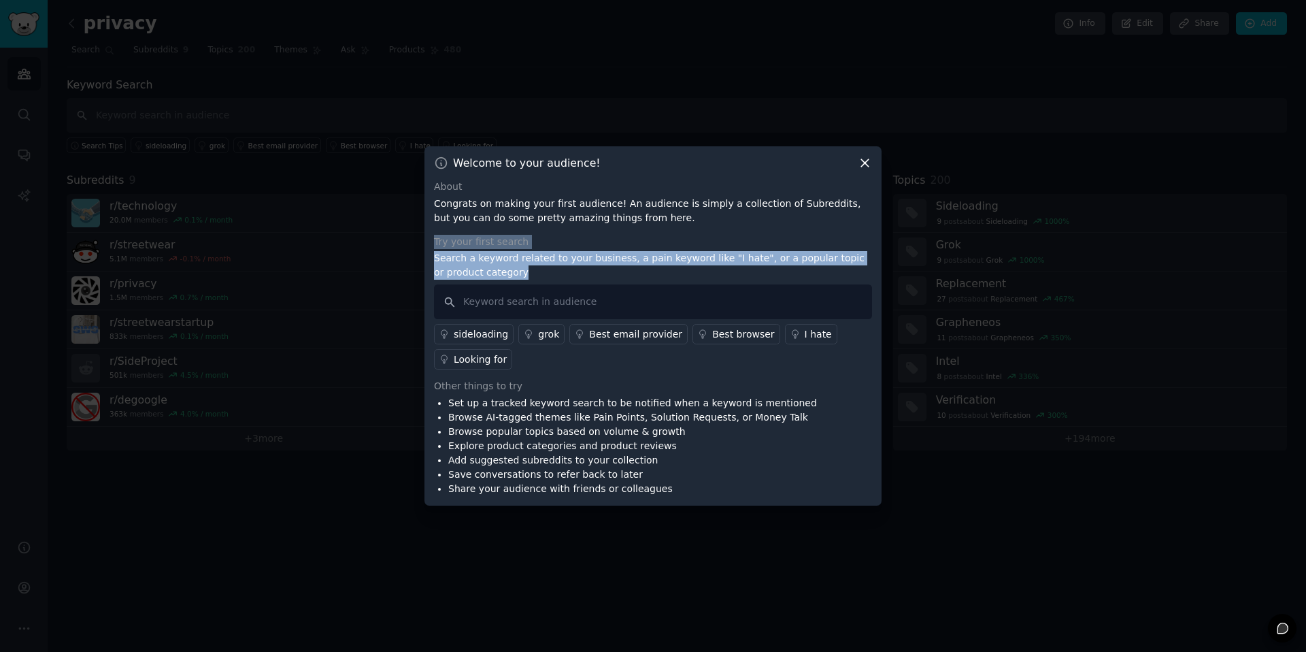
drag, startPoint x: 660, startPoint y: 266, endPoint x: 658, endPoint y: 200, distance: 66.0
click at [658, 201] on div "About Congrats on making your first audience! An audience is simply a collectio…" at bounding box center [653, 338] width 438 height 316
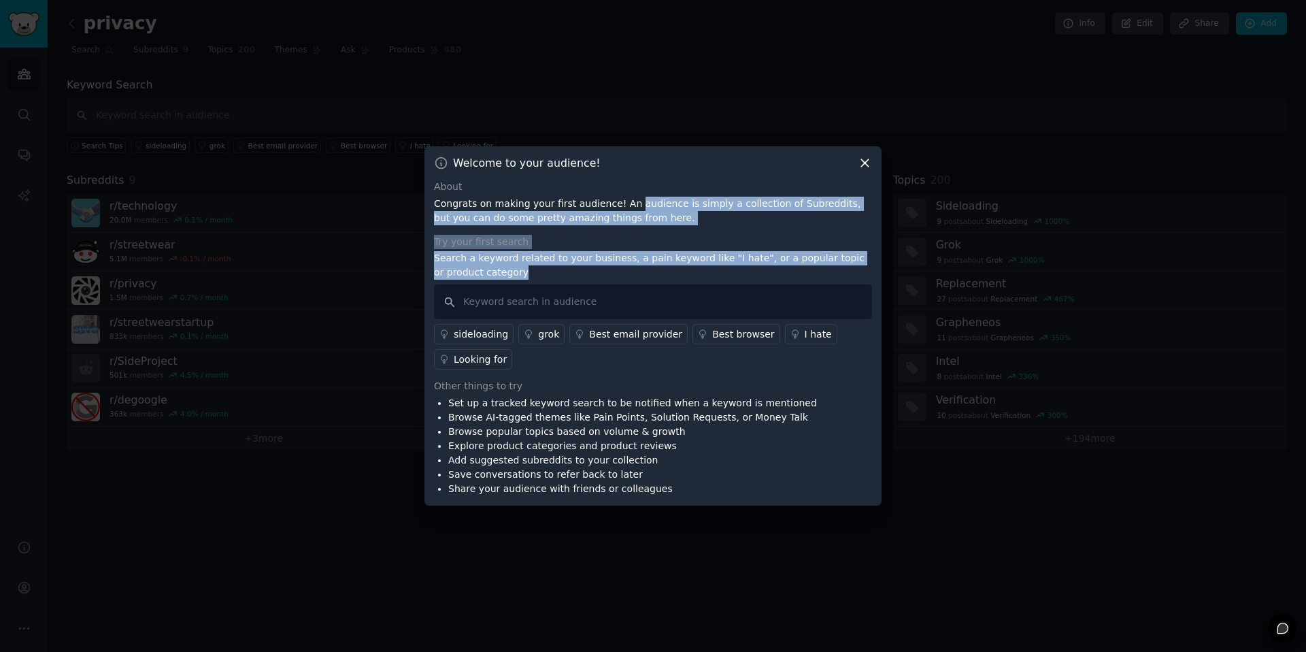
click at [658, 200] on p "Congrats on making your first audience! An audience is simply a collection of S…" at bounding box center [653, 211] width 438 height 29
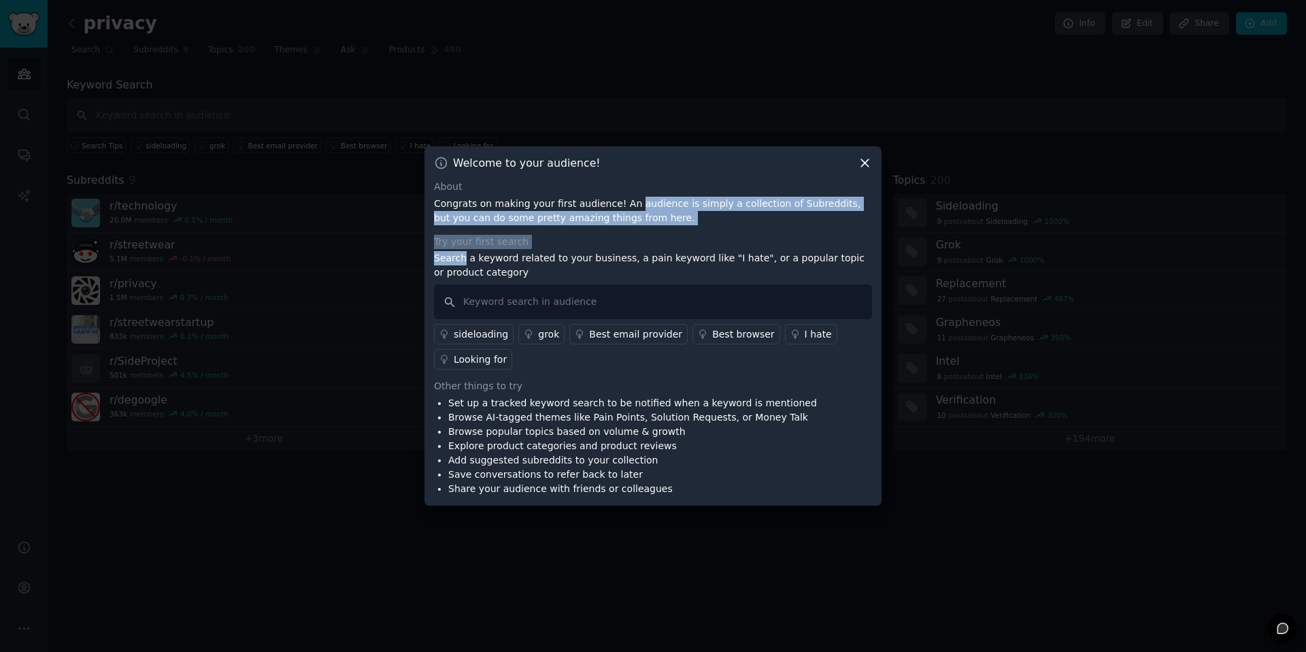
drag, startPoint x: 658, startPoint y: 200, endPoint x: 675, endPoint y: 281, distance: 82.7
click at [674, 280] on div "About Congrats on making your first audience! An audience is simply a collectio…" at bounding box center [653, 338] width 438 height 316
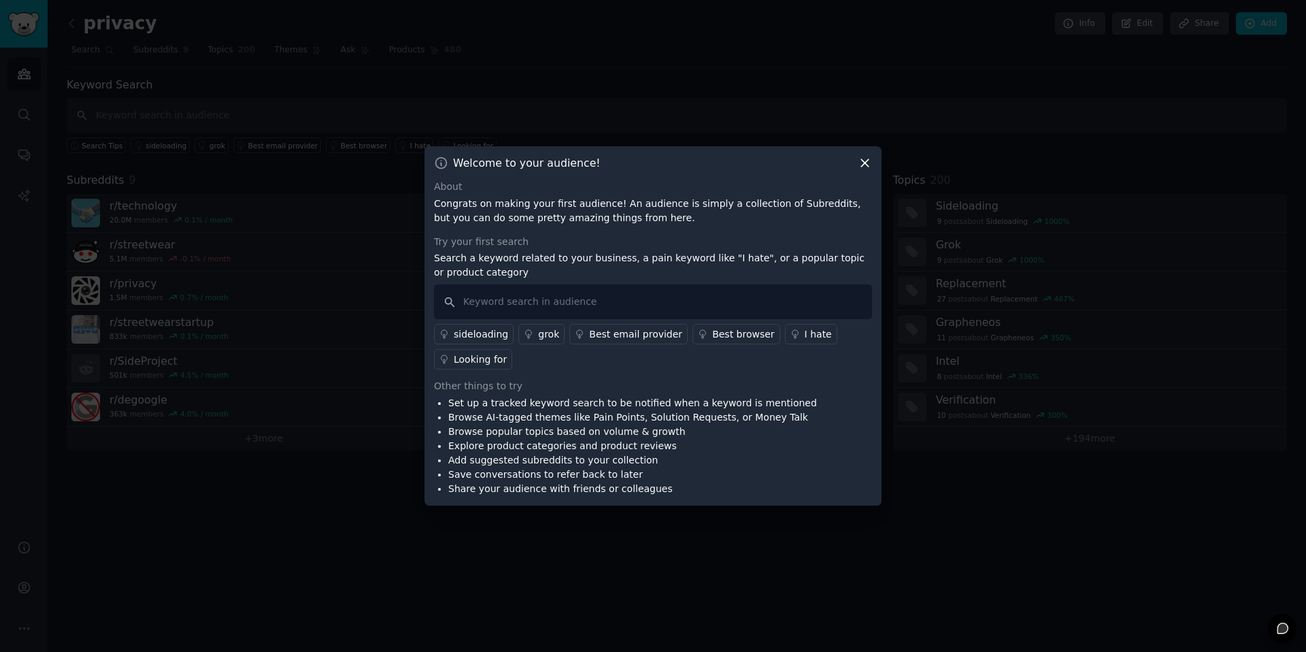
click at [675, 281] on div "Try your first search Search a keyword related to your business, a pain keyword…" at bounding box center [653, 302] width 438 height 135
click at [657, 206] on p "Congrats on making your first audience! An audience is simply a collection of S…" at bounding box center [653, 211] width 438 height 29
click at [662, 233] on div "About Congrats on making your first audience! An audience is simply a collectio…" at bounding box center [653, 338] width 438 height 316
click at [675, 259] on p "Search a keyword related to your business, a pain keyword like "I hate", or a p…" at bounding box center [653, 265] width 438 height 29
click at [866, 167] on icon at bounding box center [865, 163] width 14 height 14
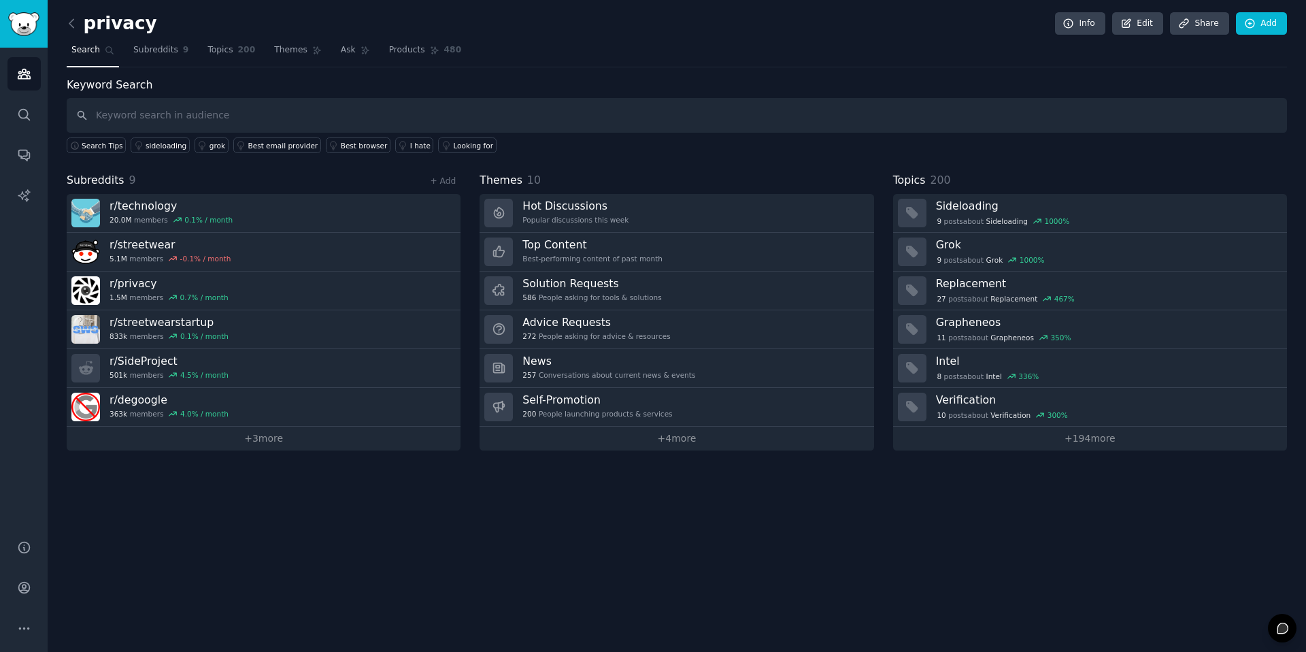
click at [237, 529] on div "privacy Info Edit Share Add Search Subreddits 9 Topics 200 Themes Ask Products …" at bounding box center [677, 326] width 1259 height 652
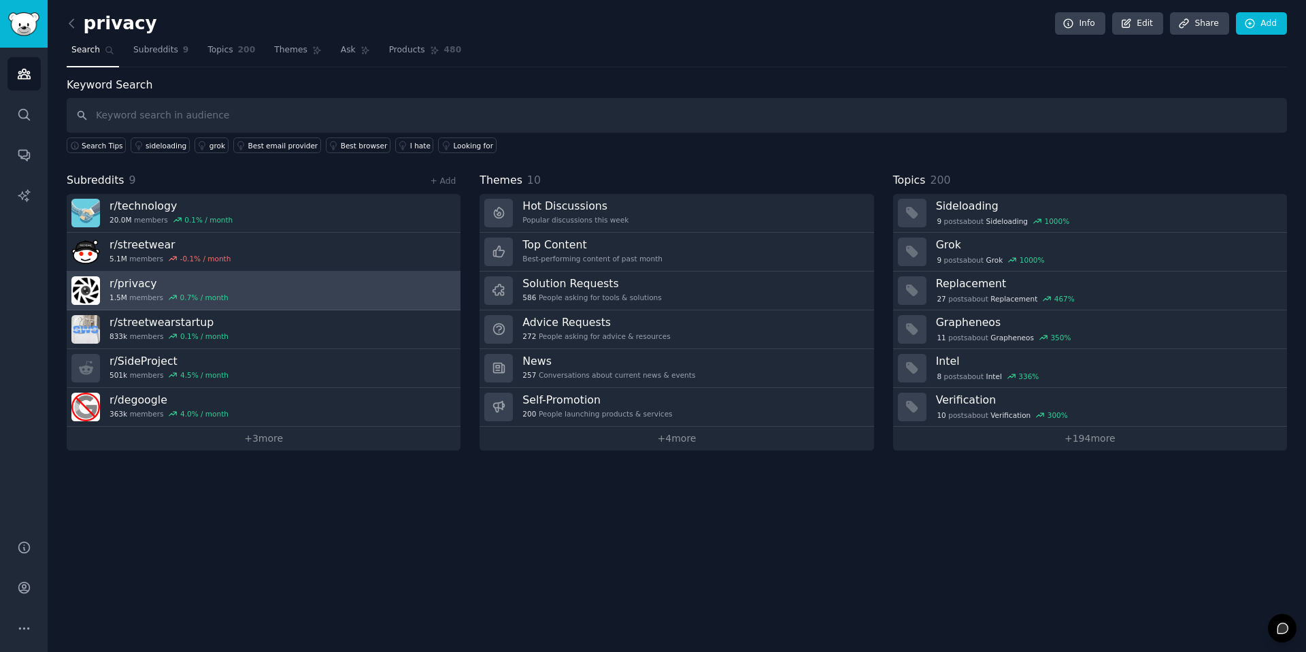
click at [229, 272] on link "r/ privacy 1.5M members 0.7 % / month" at bounding box center [264, 291] width 394 height 39
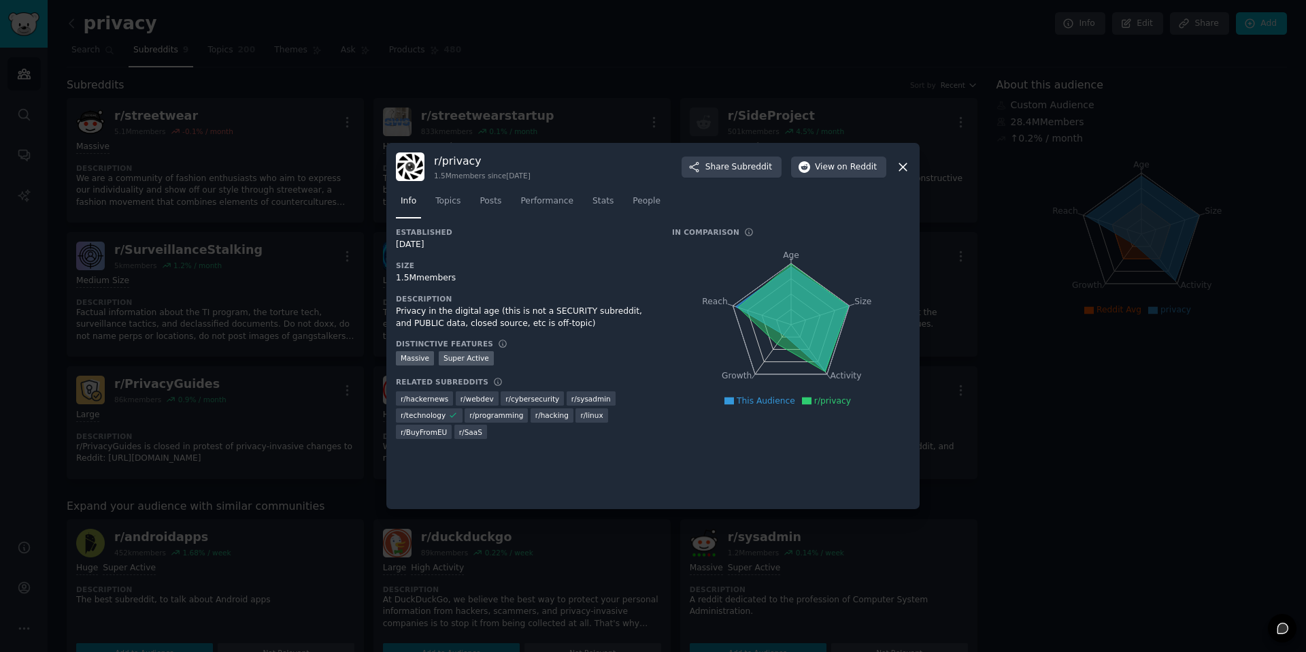
click at [793, 261] on icon "Age Size Activity Growth Reach" at bounding box center [791, 324] width 238 height 171
click at [787, 282] on icon at bounding box center [793, 318] width 110 height 108
click at [446, 195] on span "Topics" at bounding box center [447, 201] width 25 height 12
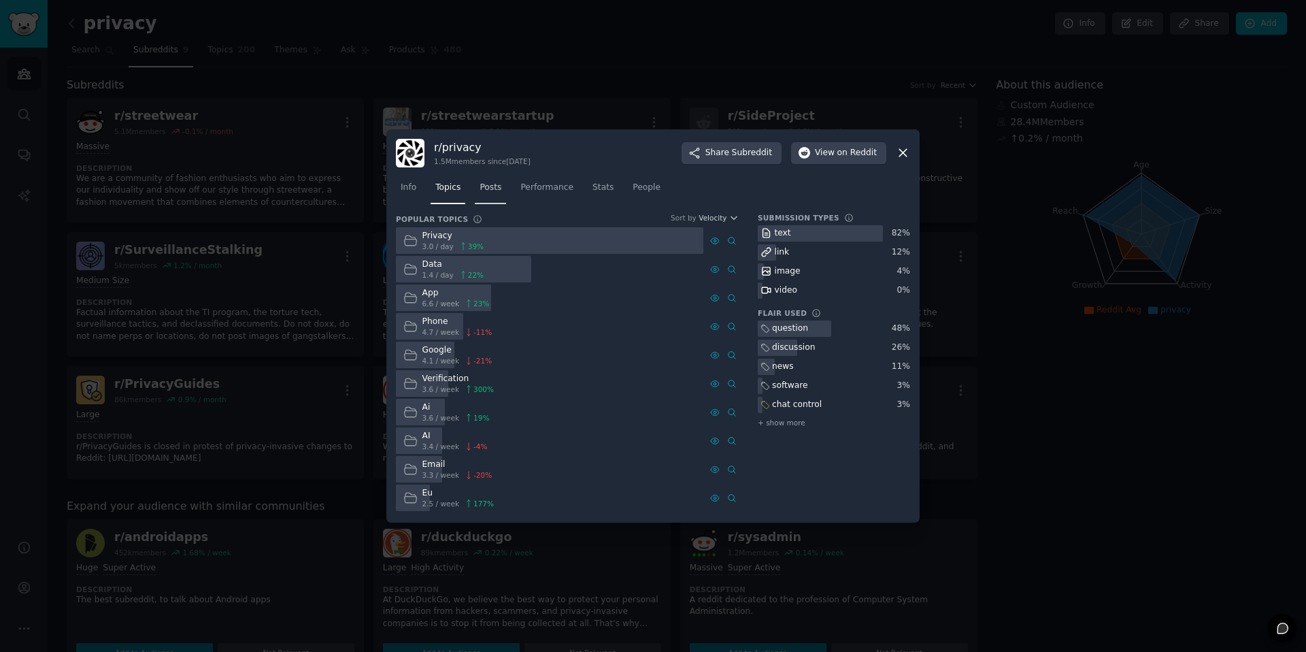
click at [491, 189] on span "Posts" at bounding box center [491, 188] width 22 height 12
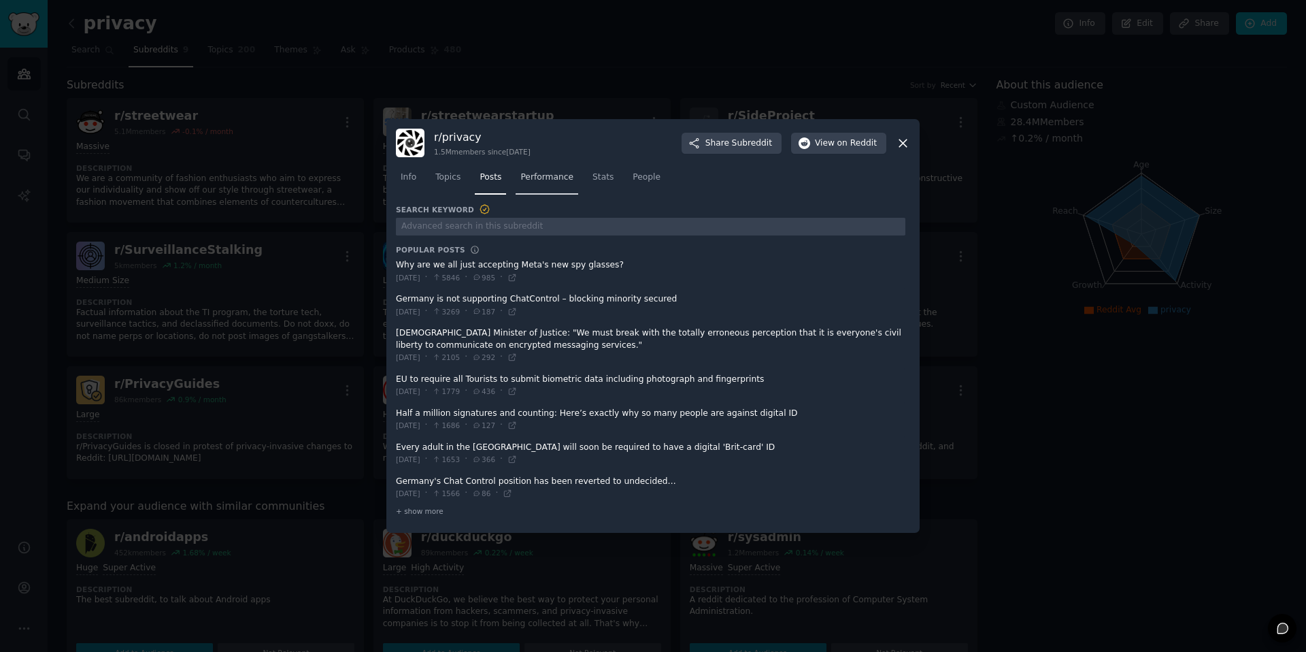
click at [553, 182] on span "Performance" at bounding box center [547, 177] width 53 height 12
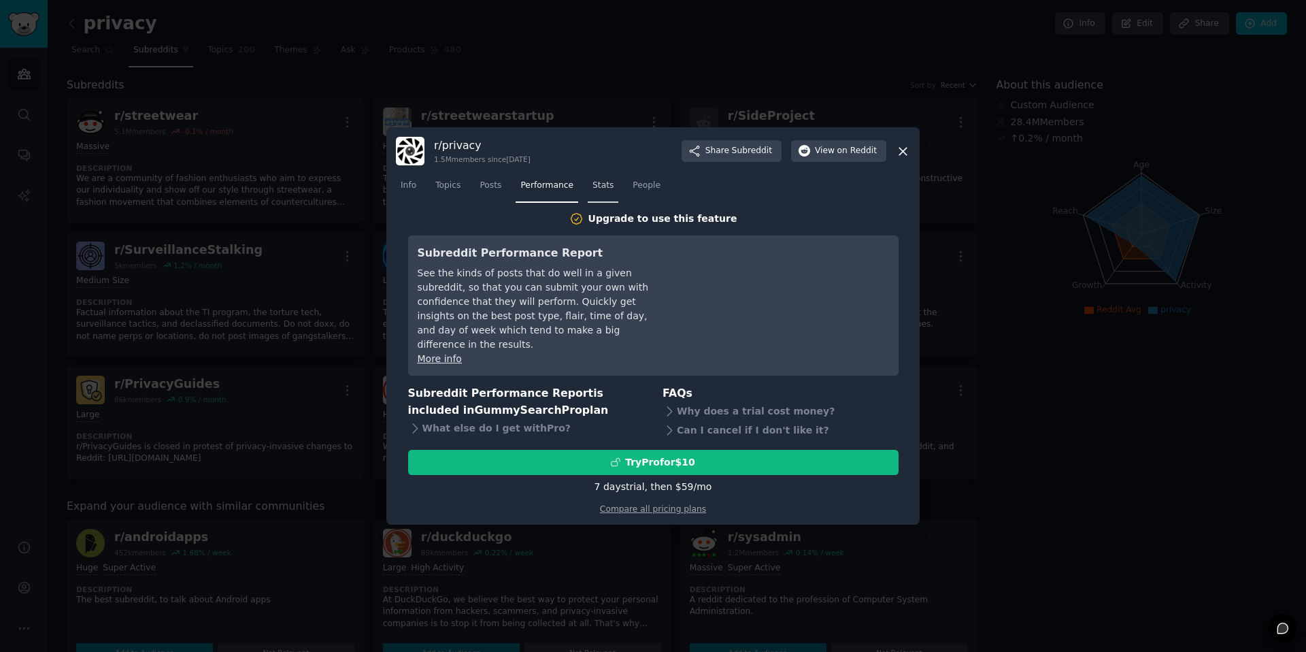
click at [605, 192] on span "Stats" at bounding box center [603, 186] width 21 height 12
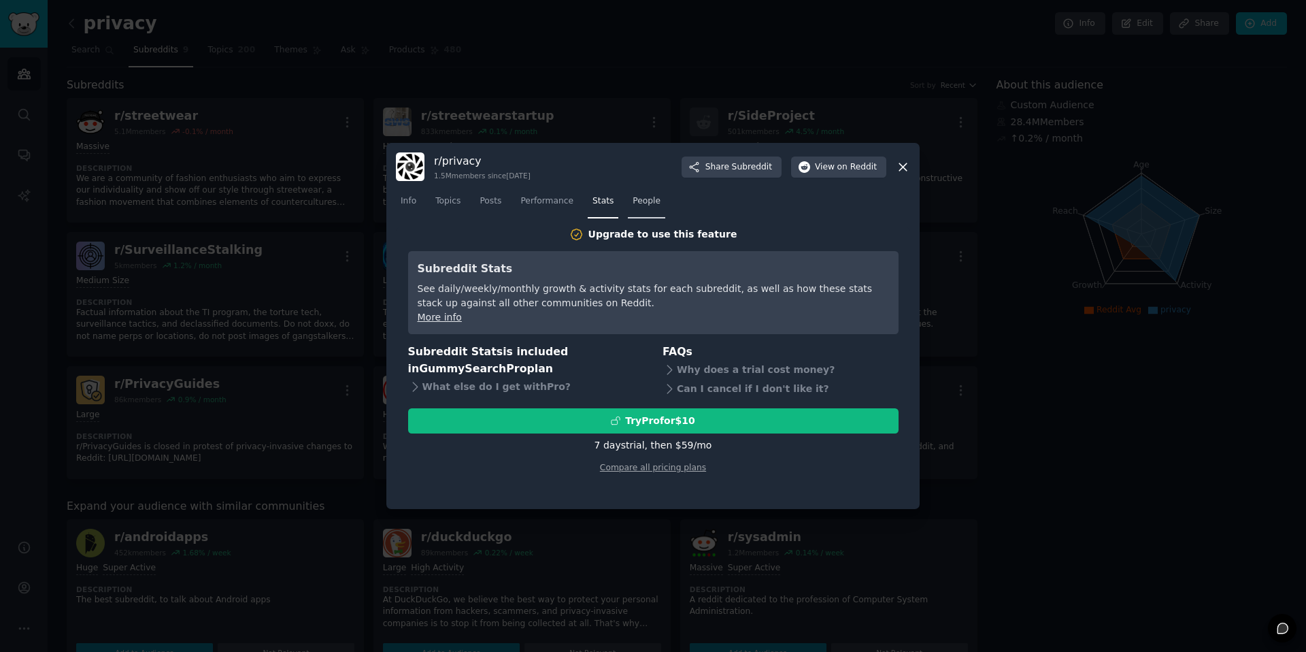
click at [638, 200] on span "People" at bounding box center [647, 201] width 28 height 12
click at [905, 166] on icon at bounding box center [903, 167] width 14 height 14
